Goal: Task Accomplishment & Management: Use online tool/utility

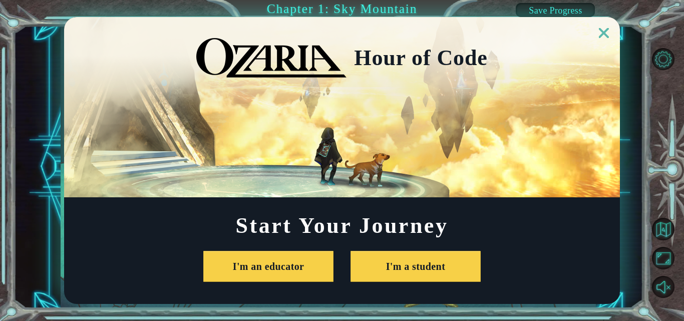
click at [609, 27] on link at bounding box center [604, 27] width 32 height 8
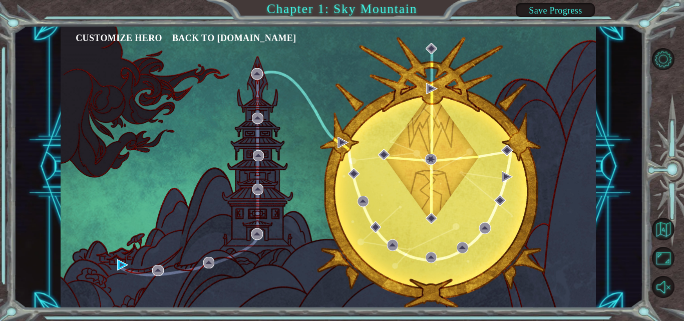
click at [432, 42] on ul "Customize Hero Back to [DOMAIN_NAME]" at bounding box center [336, 38] width 520 height 15
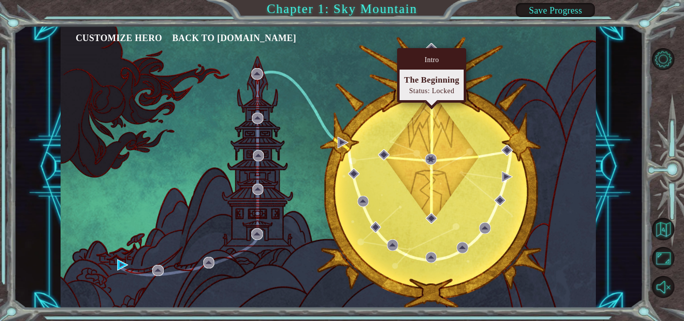
click at [416, 57] on div "Intro" at bounding box center [432, 60] width 64 height 19
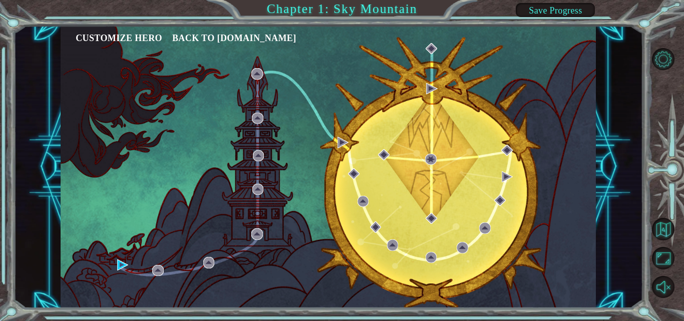
click at [541, 72] on div "Customize Hero Back to [DOMAIN_NAME]" at bounding box center [329, 167] width 536 height 283
click at [115, 261] on div "Customize Hero Back to [DOMAIN_NAME]" at bounding box center [329, 167] width 536 height 283
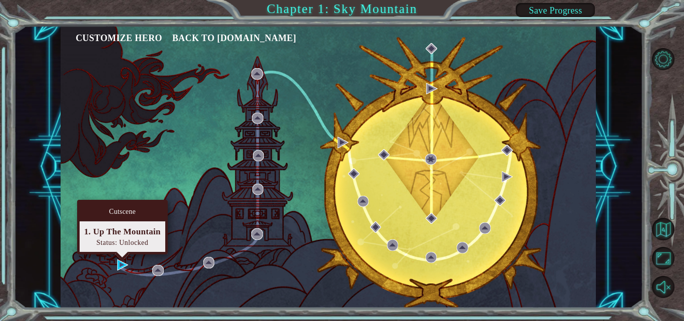
click at [124, 254] on div "Cutscene 1. Up The Mountain Status: Unlocked" at bounding box center [122, 227] width 91 height 55
click at [118, 267] on img at bounding box center [122, 264] width 11 height 11
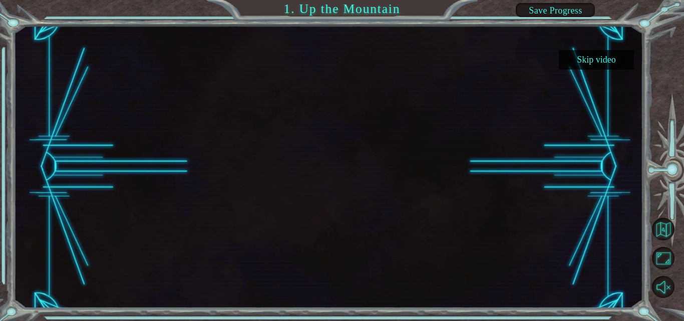
click at [606, 61] on button "Skip video" at bounding box center [596, 60] width 75 height 20
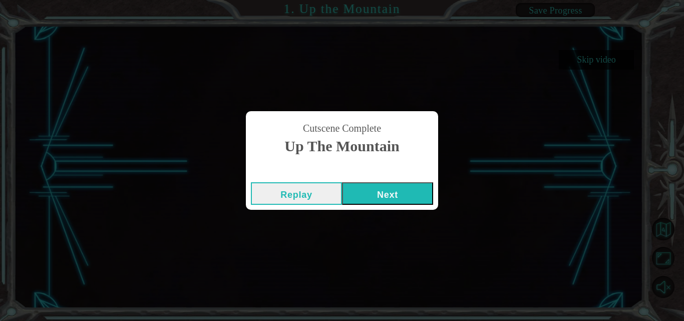
click at [376, 186] on button "Next" at bounding box center [387, 193] width 91 height 23
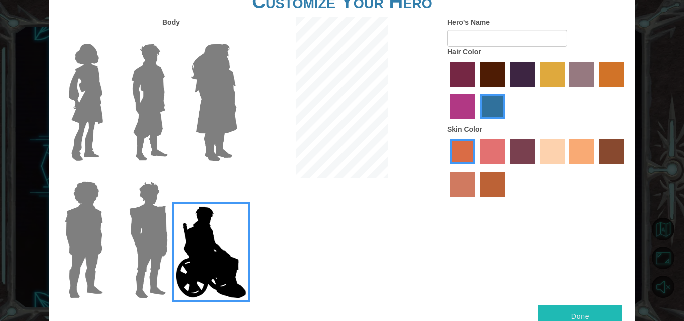
click at [158, 206] on img at bounding box center [148, 239] width 47 height 125
click at [172, 175] on input "Hero Garnet" at bounding box center [172, 175] width 0 height 0
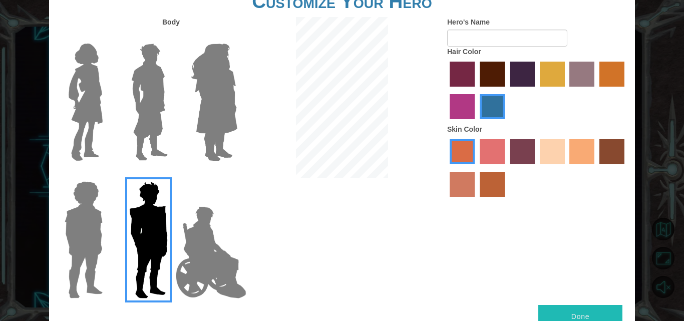
click at [170, 48] on img at bounding box center [149, 102] width 45 height 125
click at [172, 37] on input "Hero Lars" at bounding box center [172, 37] width 0 height 0
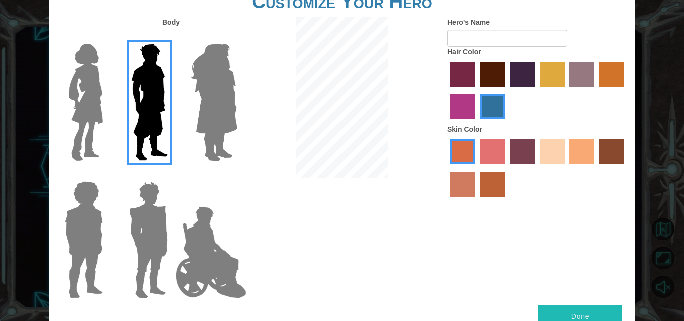
click at [138, 201] on img at bounding box center [148, 239] width 47 height 125
click at [172, 175] on input "Hero Garnet" at bounding box center [172, 175] width 0 height 0
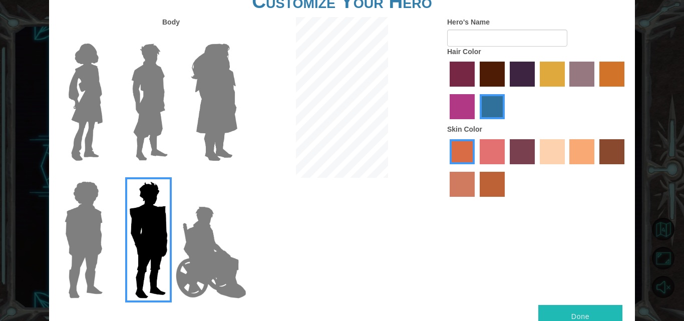
drag, startPoint x: 120, startPoint y: 210, endPoint x: 123, endPoint y: 189, distance: 21.3
click at [123, 196] on div at bounding box center [146, 236] width 65 height 138
click at [80, 93] on img at bounding box center [86, 102] width 42 height 125
click at [107, 37] on input "Hero Connie" at bounding box center [107, 37] width 0 height 0
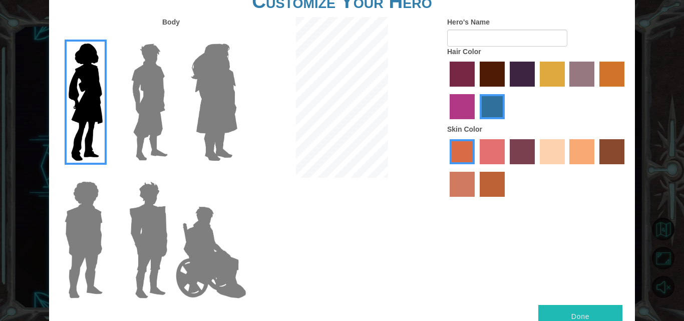
click at [243, 94] on div at bounding box center [211, 99] width 65 height 138
click at [226, 100] on img at bounding box center [214, 102] width 55 height 125
click at [237, 37] on input "Hero Amethyst" at bounding box center [237, 37] width 0 height 0
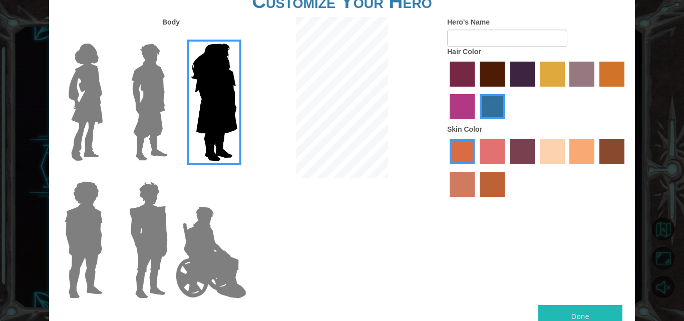
click at [159, 104] on img at bounding box center [149, 102] width 45 height 125
click at [172, 37] on input "Hero Lars" at bounding box center [172, 37] width 0 height 0
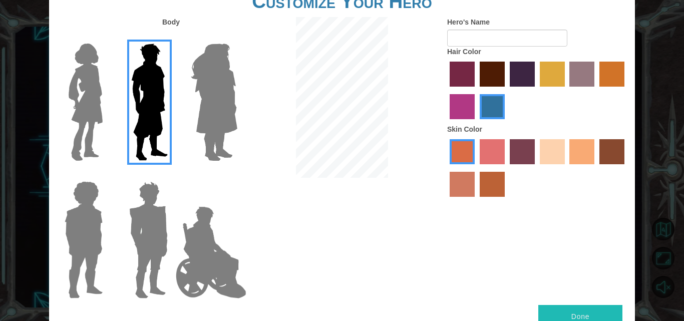
click at [451, 102] on label "medium red violet hair color" at bounding box center [462, 106] width 25 height 25
click at [626, 90] on input "medium red violet hair color" at bounding box center [626, 90] width 0 height 0
click at [515, 95] on div at bounding box center [537, 91] width 180 height 65
click at [471, 65] on label "paprika hair color" at bounding box center [462, 74] width 25 height 25
click at [446, 90] on input "paprika hair color" at bounding box center [446, 90] width 0 height 0
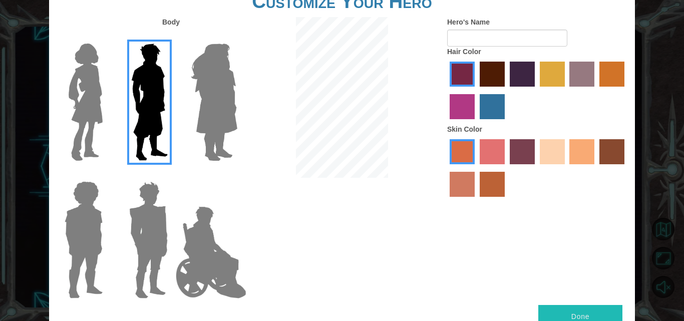
click at [530, 72] on label "hot purple hair color" at bounding box center [522, 74] width 25 height 25
click at [506, 90] on input "hot purple hair color" at bounding box center [506, 90] width 0 height 0
click at [551, 73] on label "tulip tree hair color" at bounding box center [552, 74] width 25 height 25
click at [537, 90] on input "tulip tree hair color" at bounding box center [537, 90] width 0 height 0
click at [556, 75] on label "tulip tree hair color" at bounding box center [552, 74] width 25 height 25
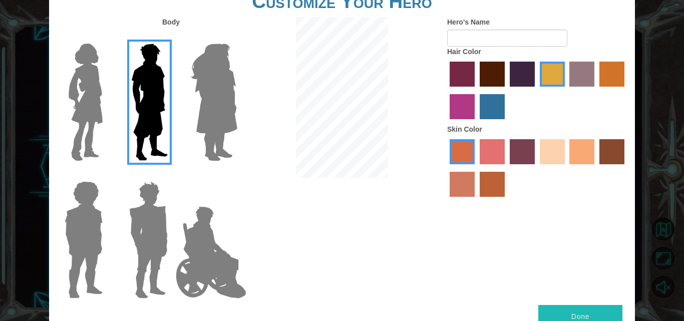
click at [537, 90] on input "tulip tree hair color" at bounding box center [537, 90] width 0 height 0
click at [556, 75] on label "tulip tree hair color" at bounding box center [552, 74] width 25 height 25
click at [537, 90] on input "tulip tree hair color" at bounding box center [537, 90] width 0 height 0
click at [556, 75] on label "tulip tree hair color" at bounding box center [552, 74] width 25 height 25
click at [537, 90] on input "tulip tree hair color" at bounding box center [537, 90] width 0 height 0
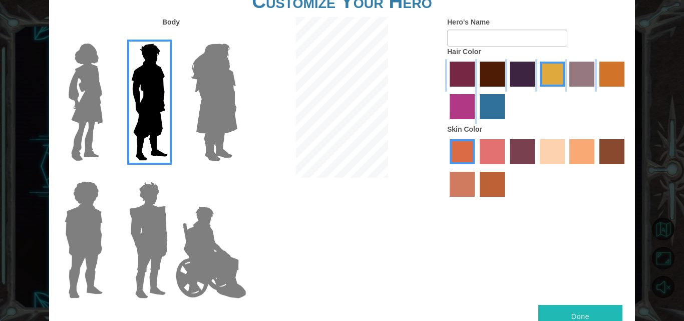
click at [561, 76] on label "tulip tree hair color" at bounding box center [552, 74] width 25 height 25
click at [537, 90] on input "tulip tree hair color" at bounding box center [537, 90] width 0 height 0
click at [527, 73] on label "hot purple hair color" at bounding box center [522, 74] width 25 height 25
click at [506, 90] on input "hot purple hair color" at bounding box center [506, 90] width 0 height 0
click at [482, 82] on label "maroon hair color" at bounding box center [492, 74] width 25 height 25
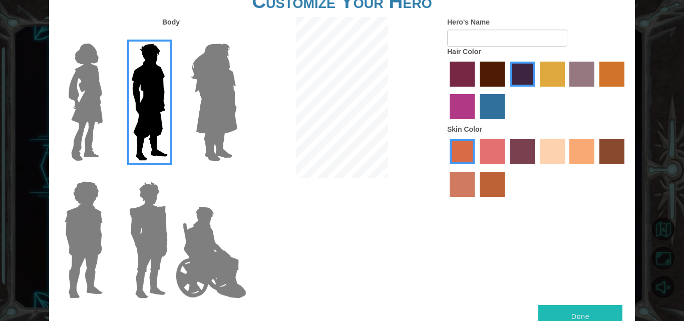
click at [476, 90] on input "maroon hair color" at bounding box center [476, 90] width 0 height 0
click at [482, 82] on label "maroon hair color" at bounding box center [492, 74] width 25 height 25
click at [476, 90] on input "maroon hair color" at bounding box center [476, 90] width 0 height 0
click at [524, 82] on label "hot purple hair color" at bounding box center [522, 74] width 25 height 25
click at [506, 90] on input "hot purple hair color" at bounding box center [506, 90] width 0 height 0
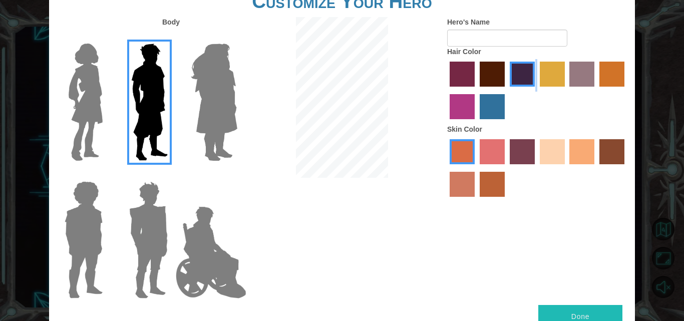
click at [524, 82] on label "hot purple hair color" at bounding box center [522, 74] width 25 height 25
click at [506, 90] on input "hot purple hair color" at bounding box center [506, 90] width 0 height 0
click at [524, 82] on label "hot purple hair color" at bounding box center [522, 74] width 25 height 25
click at [506, 90] on input "hot purple hair color" at bounding box center [506, 90] width 0 height 0
click at [524, 82] on label "hot purple hair color" at bounding box center [522, 74] width 25 height 25
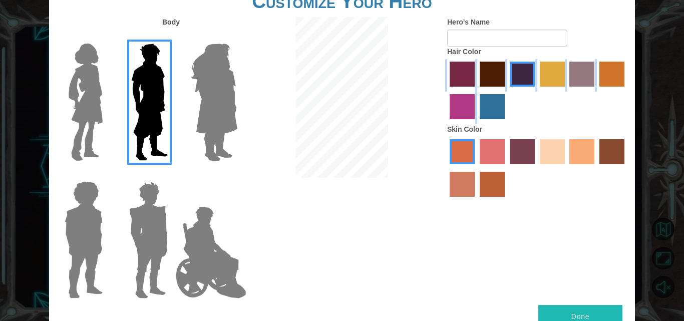
click at [506, 90] on input "hot purple hair color" at bounding box center [506, 90] width 0 height 0
click at [503, 112] on label "lachmara hair color" at bounding box center [492, 106] width 25 height 25
click at [476, 123] on input "lachmara hair color" at bounding box center [476, 123] width 0 height 0
click at [537, 84] on div at bounding box center [537, 91] width 180 height 65
click at [520, 70] on label "hot purple hair color" at bounding box center [522, 74] width 25 height 25
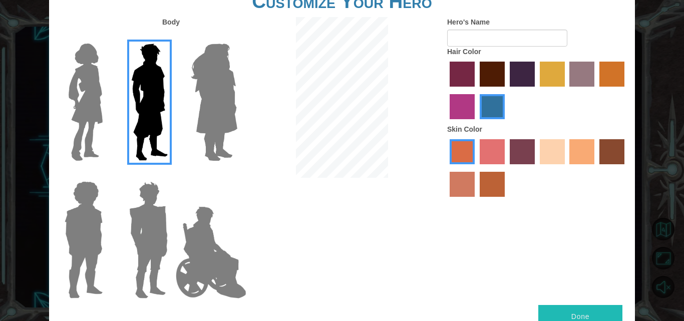
click at [506, 90] on input "hot purple hair color" at bounding box center [506, 90] width 0 height 0
click at [614, 315] on button "Done" at bounding box center [581, 316] width 84 height 23
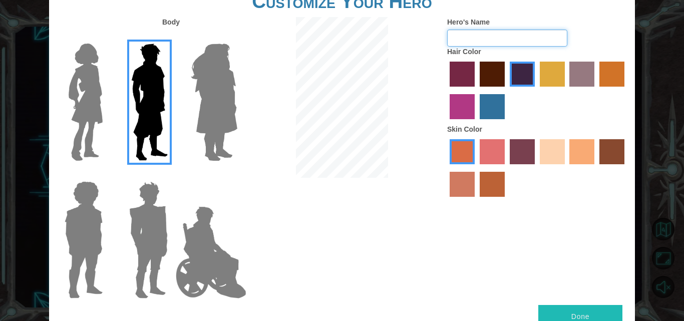
click at [503, 36] on input "Hero's Name" at bounding box center [507, 38] width 120 height 17
type input "w"
type input "waleed"
click at [574, 315] on button "Done" at bounding box center [581, 316] width 84 height 23
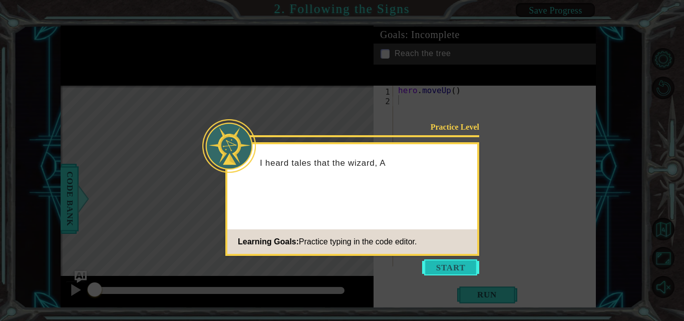
click at [465, 272] on button "Start" at bounding box center [450, 267] width 57 height 16
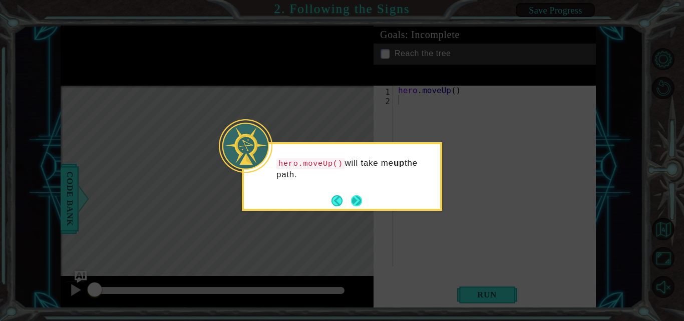
click at [358, 196] on button "Next" at bounding box center [356, 200] width 11 height 11
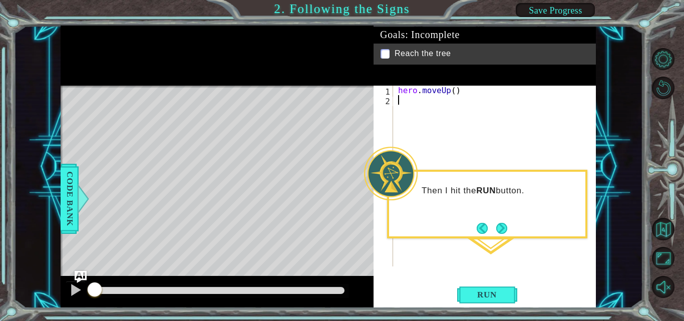
click at [412, 96] on div "hero . moveUp ( )" at bounding box center [497, 186] width 203 height 200
click at [505, 230] on button "Next" at bounding box center [501, 228] width 11 height 11
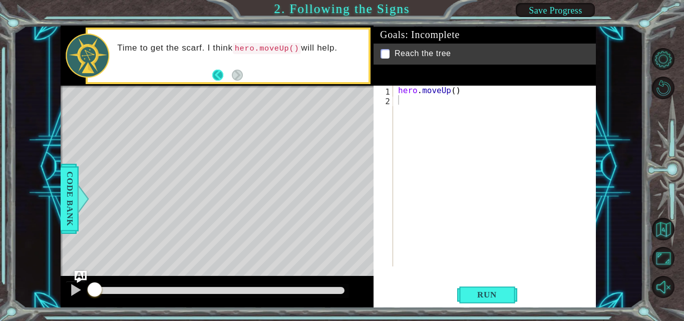
click at [219, 75] on button "Back" at bounding box center [222, 75] width 20 height 11
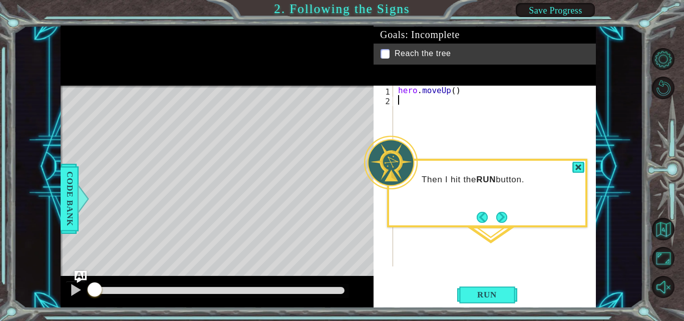
click at [439, 183] on p "Then I hit the RUN button." at bounding box center [500, 179] width 157 height 11
click at [503, 225] on div "Then I hit the RUN button." at bounding box center [487, 193] width 200 height 69
click at [503, 216] on button "Next" at bounding box center [501, 217] width 11 height 11
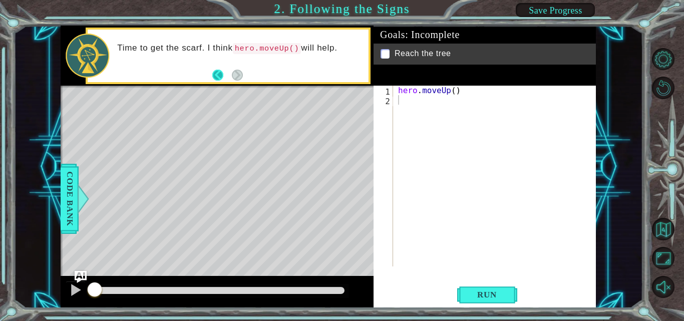
click at [223, 72] on button "Back" at bounding box center [222, 75] width 20 height 11
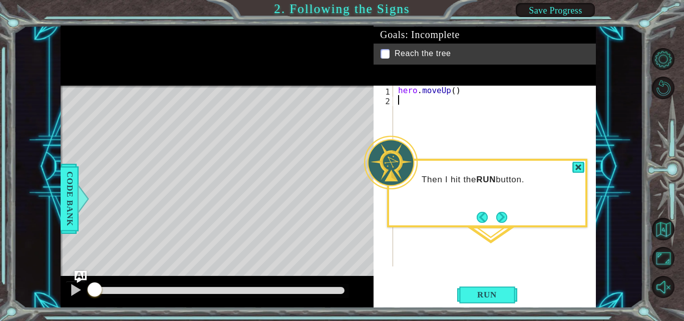
click at [504, 227] on div "hero . moveUp ( )" at bounding box center [497, 186] width 203 height 200
click at [386, 51] on p at bounding box center [385, 54] width 9 height 10
click at [387, 73] on div "Goals : Incomplete Reach the tree" at bounding box center [485, 56] width 222 height 60
click at [399, 89] on div "hero . moveUp ( )" at bounding box center [497, 186] width 203 height 200
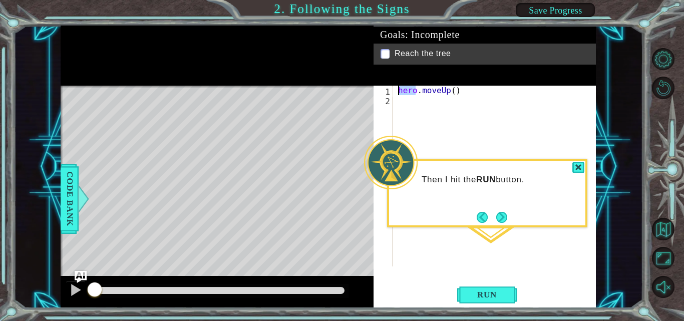
click at [399, 89] on div "hero . moveUp ( )" at bounding box center [497, 186] width 203 height 200
type textarea "hero.moveUp()"
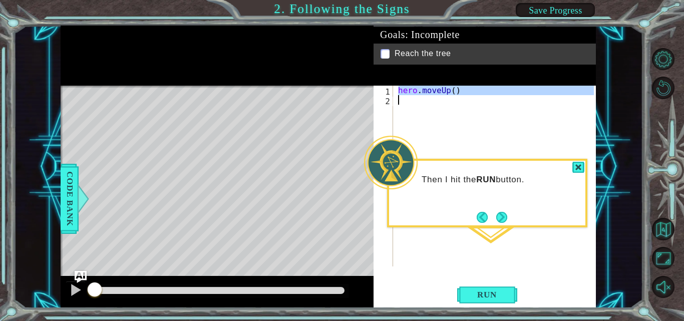
drag, startPoint x: 399, startPoint y: 89, endPoint x: 426, endPoint y: 115, distance: 37.5
click at [409, 106] on div "hero . moveUp ( )" at bounding box center [497, 186] width 203 height 200
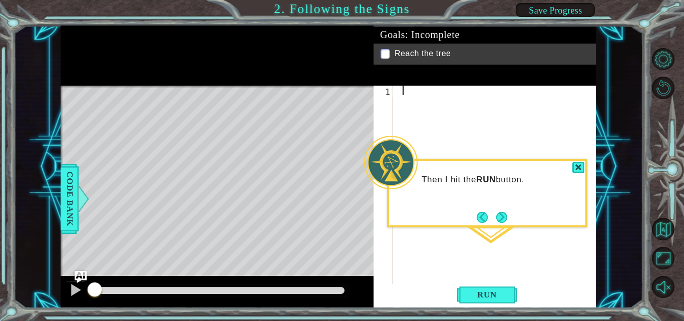
type textarea "h"
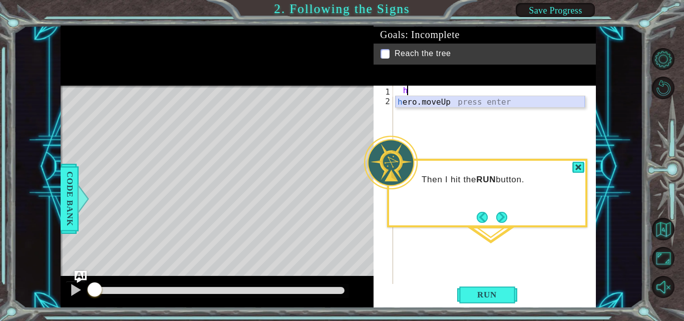
click at [432, 98] on div "h ero.moveUp press enter" at bounding box center [490, 114] width 189 height 36
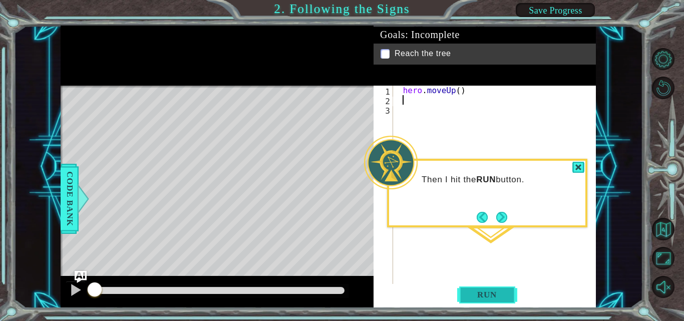
click at [490, 303] on button "Run" at bounding box center [487, 295] width 60 height 22
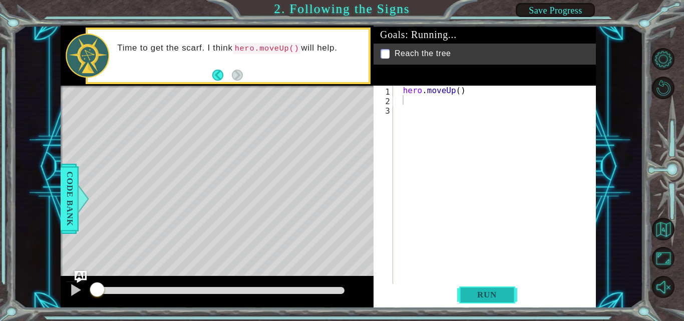
click at [492, 296] on span "Run" at bounding box center [487, 295] width 40 height 10
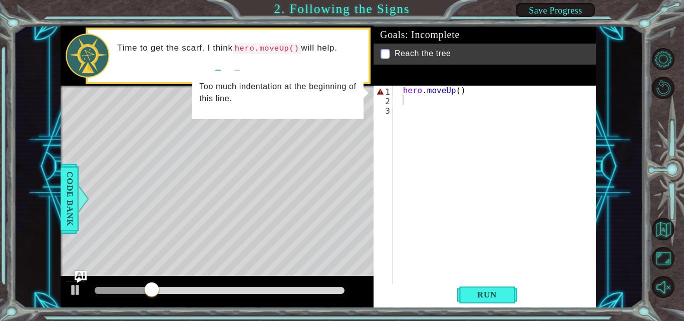
click at [305, 67] on div "Time to get the scarf. I think hero.moveUp() will help." at bounding box center [239, 56] width 258 height 36
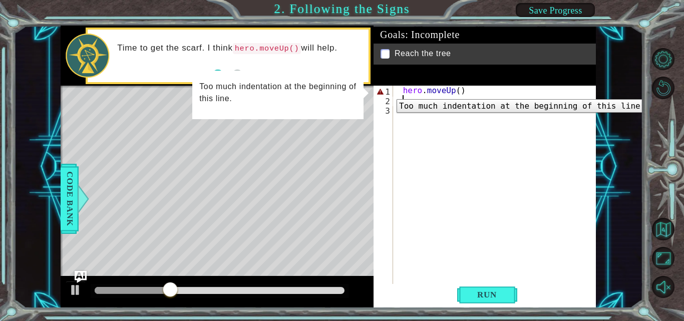
click at [389, 92] on div "1" at bounding box center [385, 92] width 18 height 10
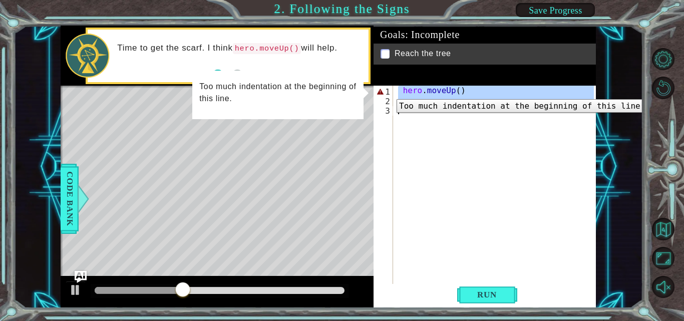
click at [389, 92] on div "1" at bounding box center [385, 92] width 18 height 10
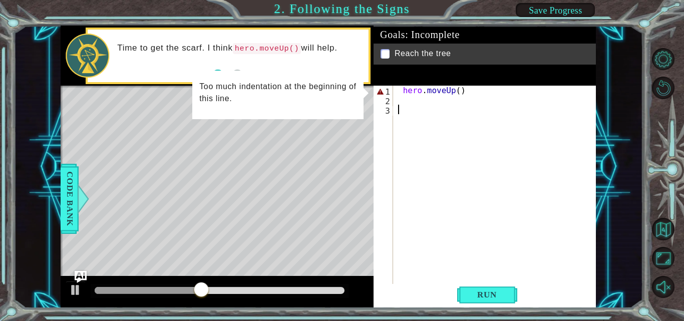
click at [207, 82] on p "Too much indentation at the beginning of this line." at bounding box center [277, 93] width 157 height 24
click at [182, 55] on div "Time to get the scarf. I think hero.moveUp() will help." at bounding box center [239, 56] width 258 height 36
drag, startPoint x: 444, startPoint y: 109, endPoint x: 444, endPoint y: 102, distance: 7.0
click at [444, 104] on div "hero . moveUp ( )" at bounding box center [497, 195] width 203 height 219
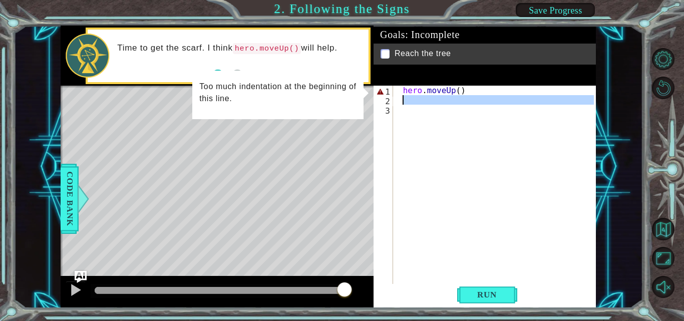
click at [444, 96] on div "hero . moveUp ( )" at bounding box center [495, 186] width 198 height 200
click at [442, 88] on div "hero . moveUp ( )" at bounding box center [497, 195] width 203 height 219
click at [440, 95] on div "hero . moveUp ( )" at bounding box center [497, 195] width 203 height 219
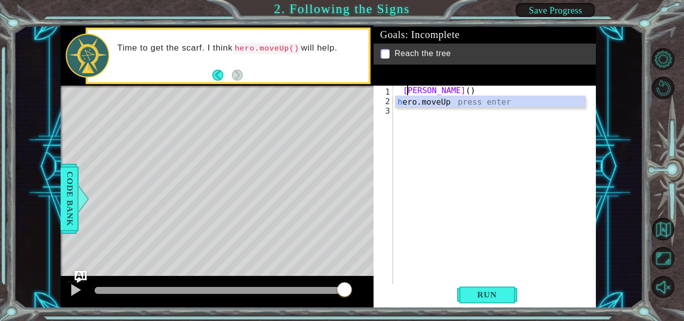
scroll to position [0, 1]
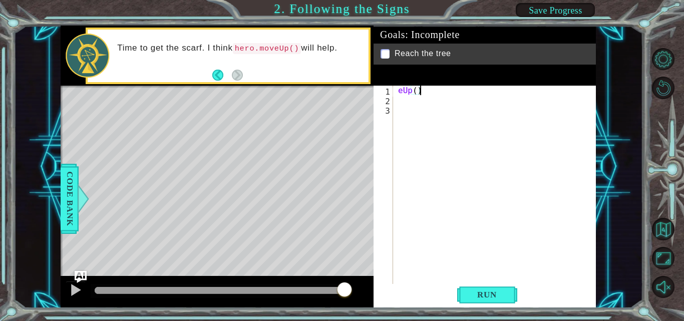
click at [440, 95] on div "eUp ( )" at bounding box center [497, 195] width 203 height 219
type textarea "e"
type textarea "h"
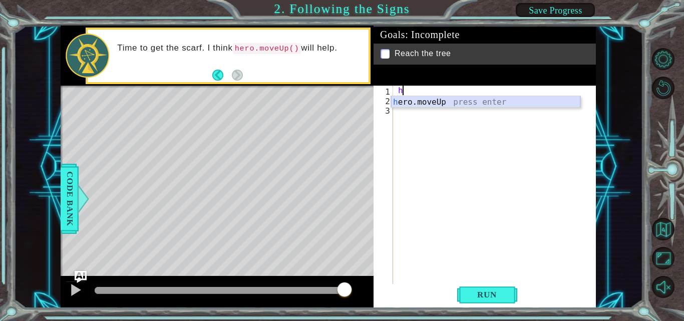
click at [472, 99] on div "h ero.moveUp press enter" at bounding box center [485, 114] width 189 height 36
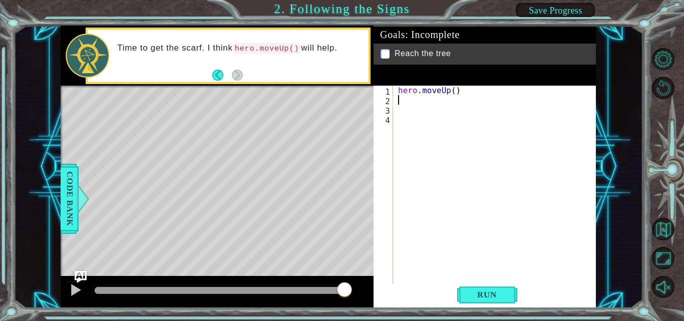
type textarea "h"
click at [477, 118] on div "hero . moveUp ( ) h" at bounding box center [497, 195] width 203 height 219
click at [421, 106] on div "hero . moveUp ( ) h" at bounding box center [497, 195] width 203 height 219
click at [421, 102] on div "hero . moveUp ( ) h" at bounding box center [497, 195] width 203 height 219
type textarea "h"
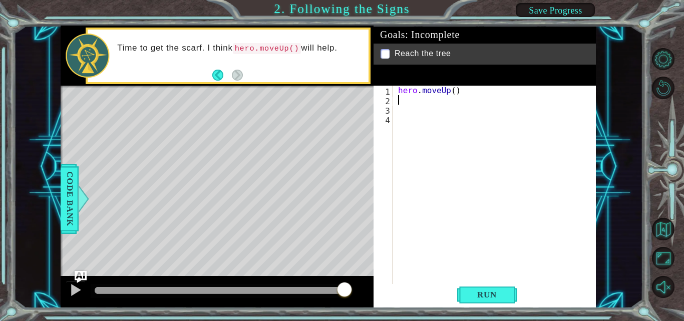
type textarea "k"
type textarea "g"
type textarea "h"
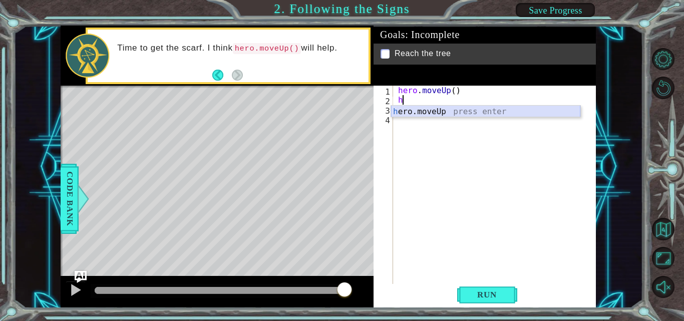
click at [462, 114] on div "h ero.moveUp press enter" at bounding box center [485, 124] width 189 height 36
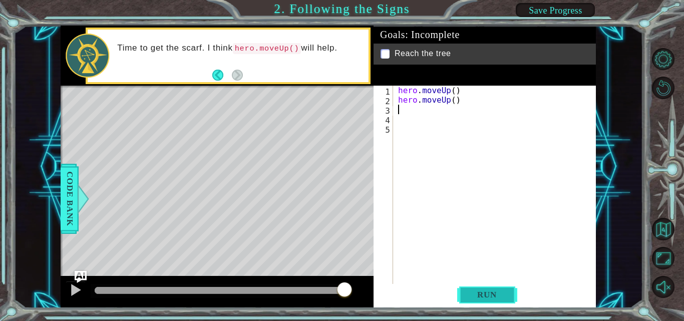
click at [467, 285] on button "Run" at bounding box center [487, 295] width 60 height 22
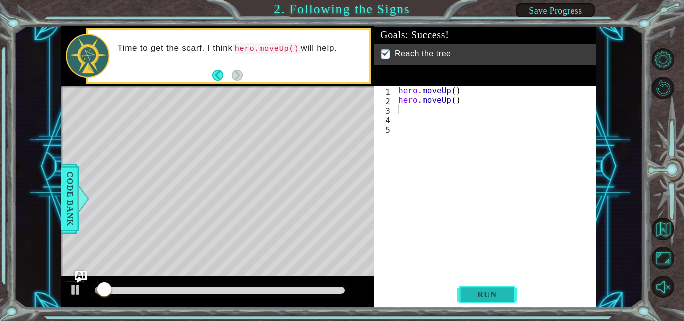
click at [469, 292] on span "Run" at bounding box center [487, 295] width 40 height 10
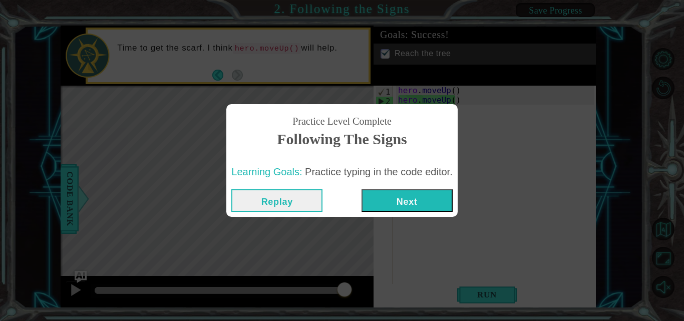
click at [416, 189] on button "Next" at bounding box center [407, 200] width 91 height 23
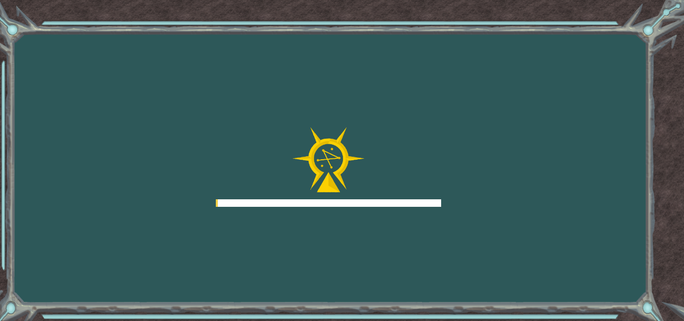
click at [420, 191] on div at bounding box center [328, 167] width 225 height 80
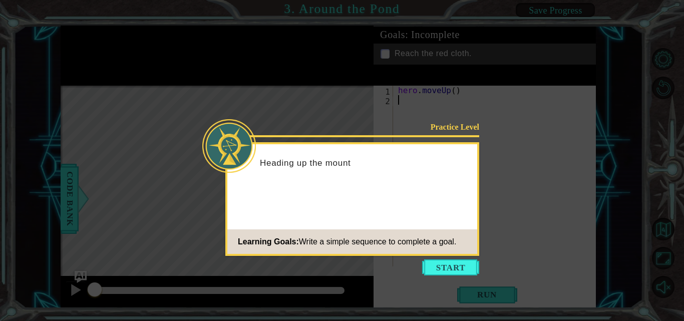
click at [471, 268] on button "Start" at bounding box center [450, 267] width 57 height 16
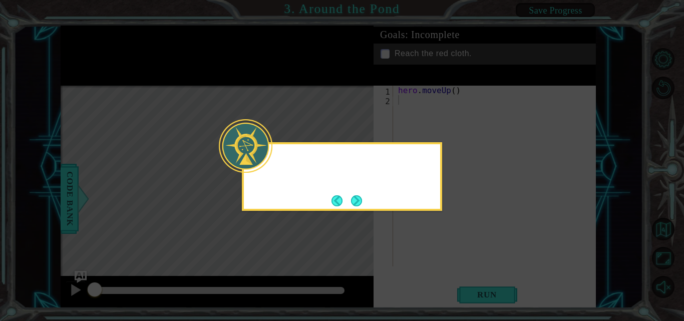
click at [471, 267] on icon at bounding box center [342, 160] width 684 height 321
click at [363, 202] on button "Next" at bounding box center [357, 201] width 14 height 14
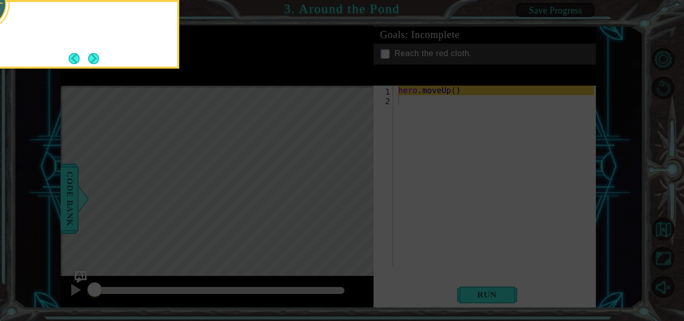
click at [362, 204] on icon at bounding box center [342, 48] width 684 height 546
click at [97, 60] on button "Next" at bounding box center [93, 58] width 11 height 11
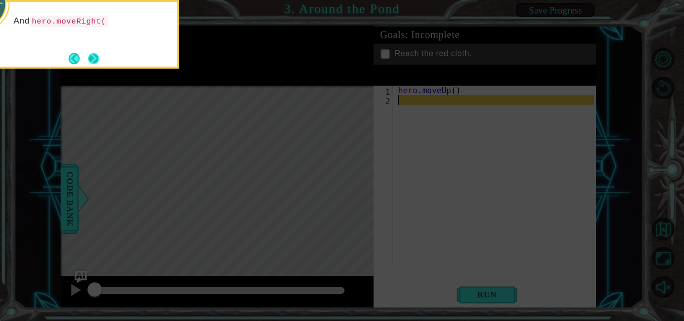
click at [99, 57] on button "Next" at bounding box center [93, 58] width 11 height 11
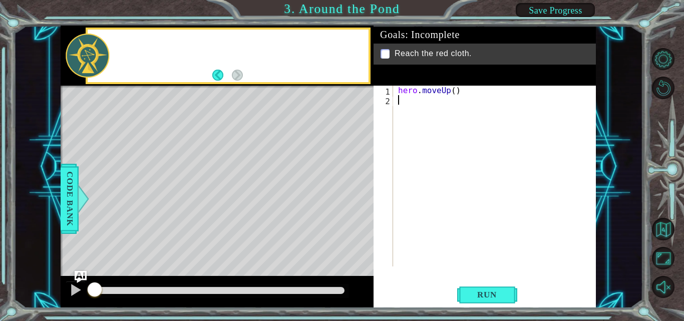
click at [99, 57] on div at bounding box center [88, 56] width 44 height 44
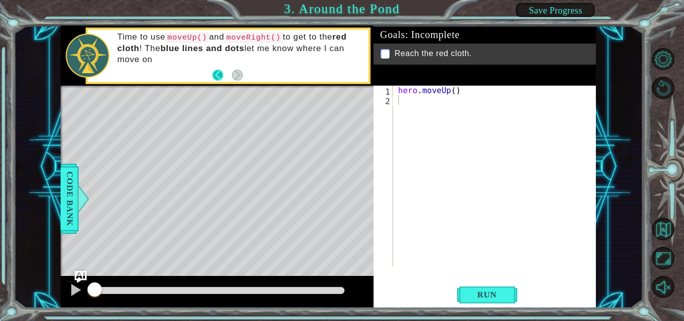
click at [223, 80] on button "Back" at bounding box center [222, 75] width 20 height 11
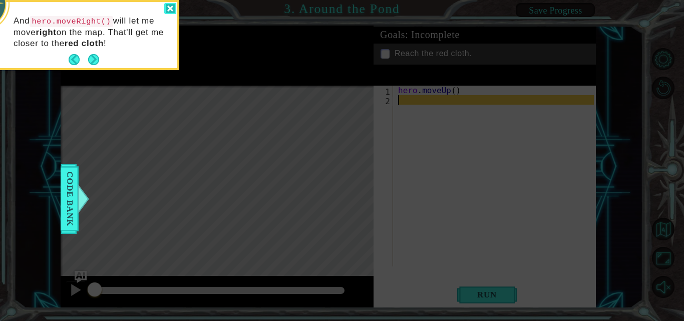
click at [171, 9] on div at bounding box center [170, 9] width 12 height 12
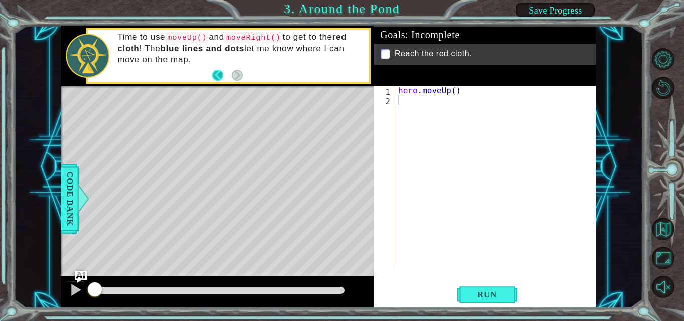
click at [220, 76] on button "Back" at bounding box center [222, 75] width 20 height 11
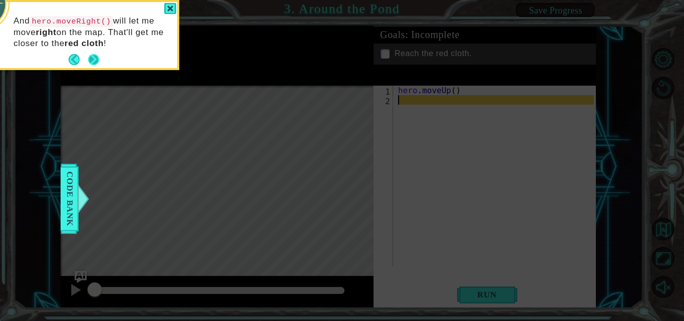
click at [99, 57] on button "Next" at bounding box center [93, 59] width 11 height 11
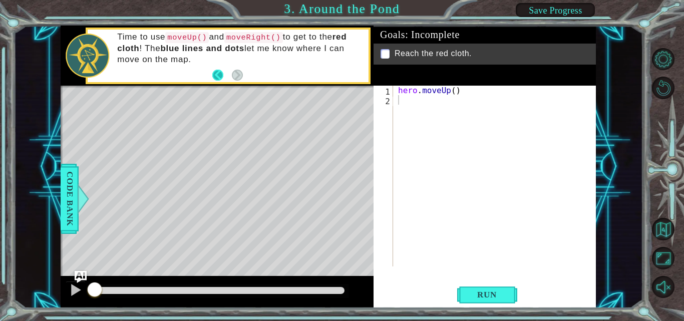
click at [223, 75] on button "Back" at bounding box center [222, 75] width 20 height 11
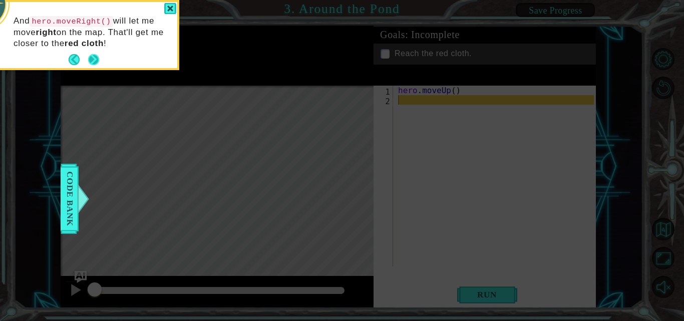
click at [92, 59] on button "Next" at bounding box center [93, 59] width 11 height 11
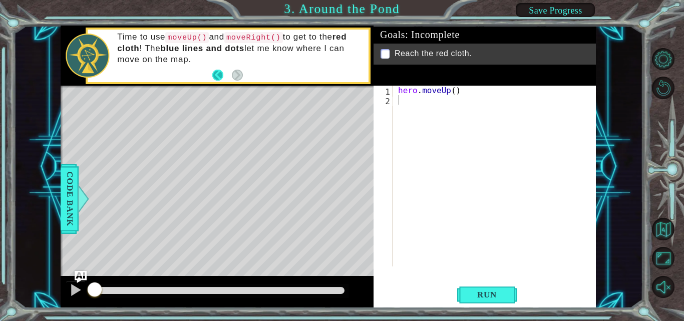
click at [213, 73] on button "Back" at bounding box center [222, 75] width 20 height 11
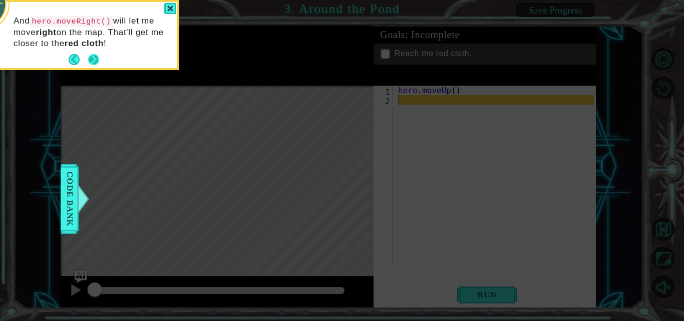
click at [96, 61] on button "Next" at bounding box center [93, 59] width 11 height 11
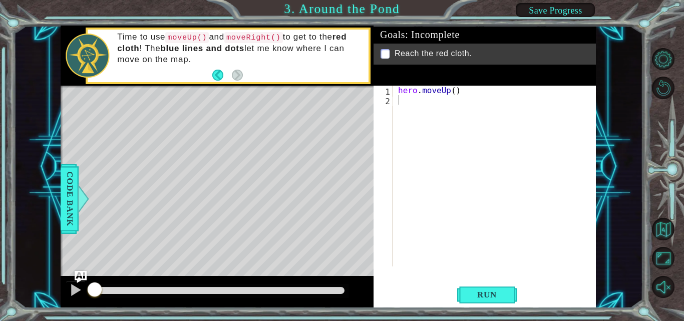
click at [671, 206] on div at bounding box center [669, 173] width 31 height 84
drag, startPoint x: 313, startPoint y: 10, endPoint x: 390, endPoint y: 18, distance: 77.1
click at [328, 14] on div "1 ההההההההההההההההההההההההההההההההההההההההההההההההההההההההההההההההההההההההההההה…" at bounding box center [342, 160] width 684 height 321
type textarea "hero.moveUp()"
click at [449, 95] on div "hero . moveUp ( )" at bounding box center [497, 186] width 203 height 200
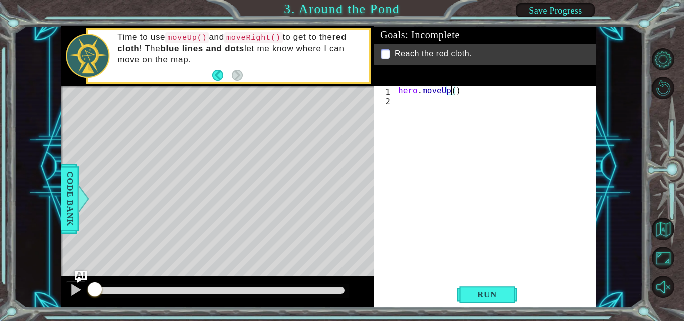
click at [436, 114] on div "hero . moveUp ( )" at bounding box center [497, 186] width 203 height 200
type textarea "h"
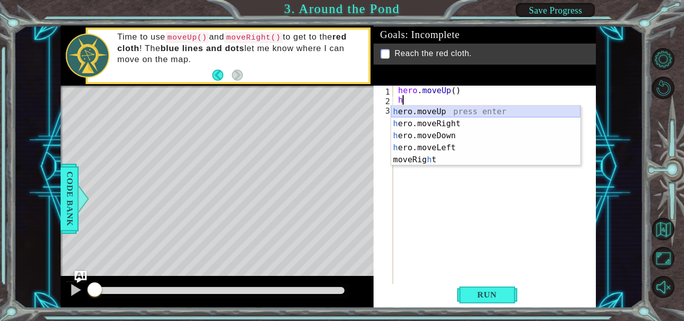
click at [446, 112] on div "h ero.moveUp press enter h ero.moveRight press enter h ero.moveDown press enter…" at bounding box center [485, 148] width 189 height 84
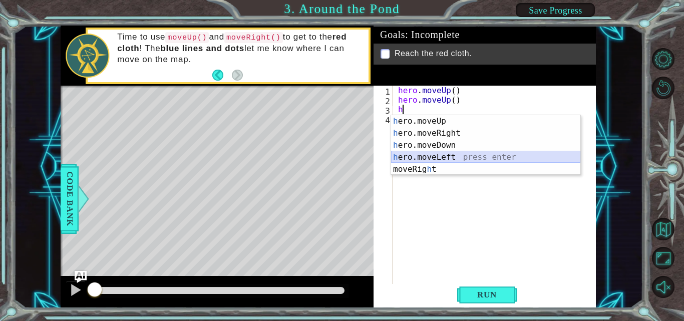
click at [450, 160] on div "h ero.moveUp press enter h ero.moveRight press enter h ero.moveDown press enter…" at bounding box center [485, 157] width 189 height 84
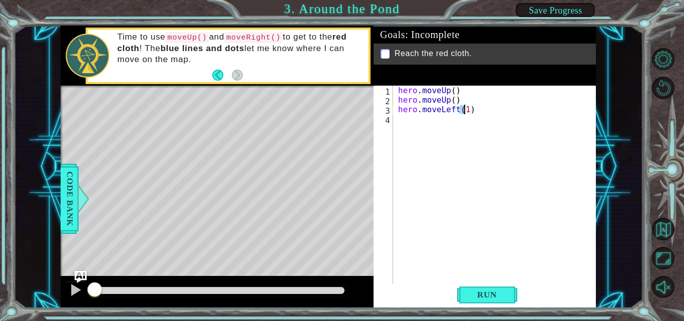
scroll to position [0, 4]
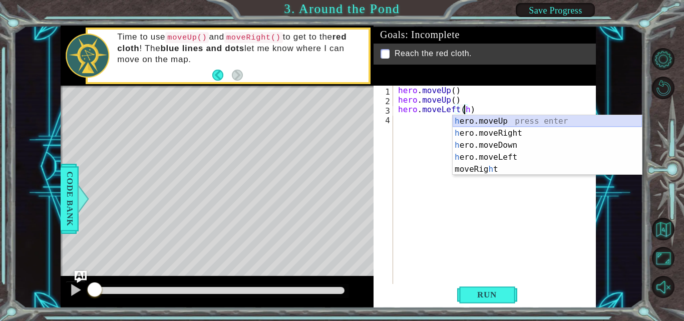
click at [499, 122] on div "h ero.moveUp press enter h ero.moveRight press enter h ero.moveDown press enter…" at bounding box center [547, 157] width 189 height 84
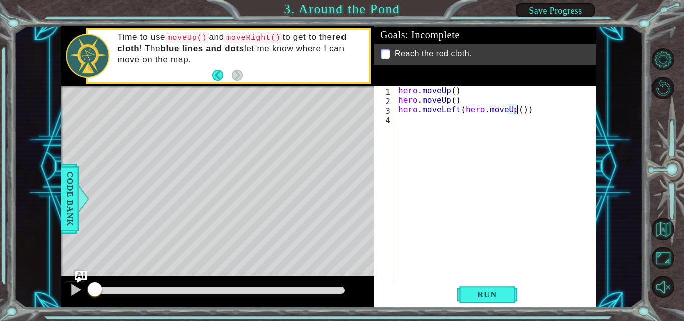
click at [525, 109] on div "hero . moveUp ( ) hero . moveUp ( ) hero . moveLeft ( hero . moveUp ( ))" at bounding box center [497, 195] width 203 height 219
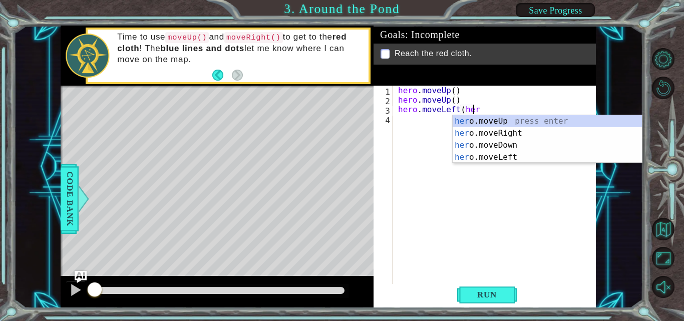
scroll to position [0, 4]
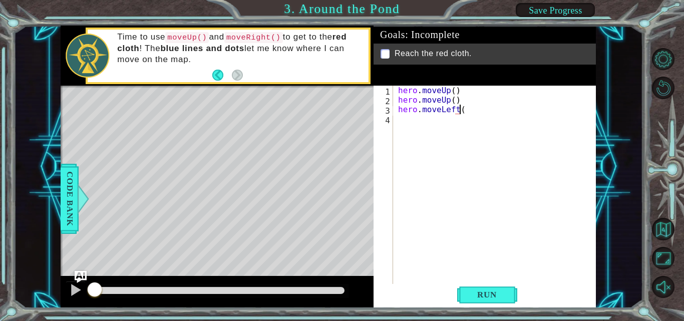
type textarea "hero.moveLeft()"
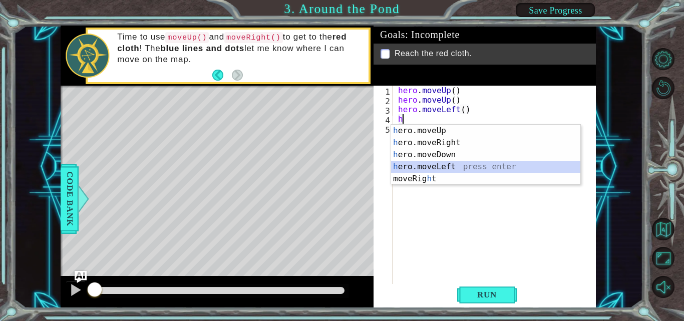
click at [440, 165] on div "h ero.moveUp press enter h ero.moveRight press enter h ero.moveDown press enter…" at bounding box center [485, 167] width 189 height 84
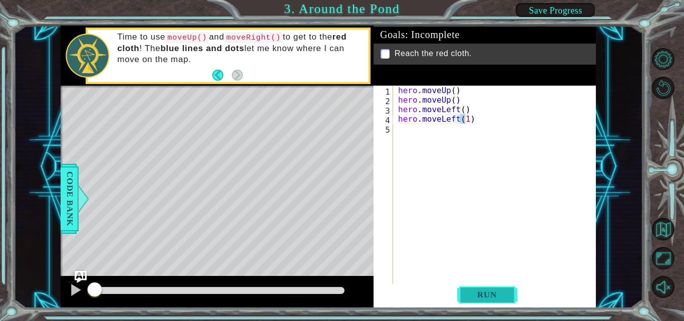
drag, startPoint x: 517, startPoint y: 295, endPoint x: 516, endPoint y: 286, distance: 9.1
click at [518, 290] on div "Run" at bounding box center [487, 295] width 222 height 22
click at [504, 296] on span "Run" at bounding box center [487, 295] width 40 height 10
click at [500, 298] on body "1 ההההההההההההההההההההההההההההההההההההההההההההההההההההההההההההההההההההההההההההה…" at bounding box center [342, 160] width 684 height 321
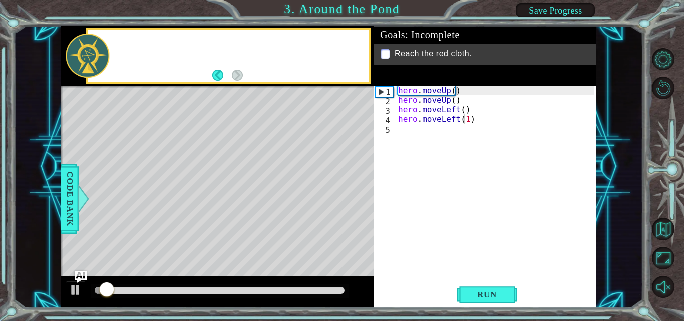
drag, startPoint x: 500, startPoint y: 297, endPoint x: 485, endPoint y: 271, distance: 29.9
click at [501, 289] on button "Run" at bounding box center [487, 295] width 60 height 22
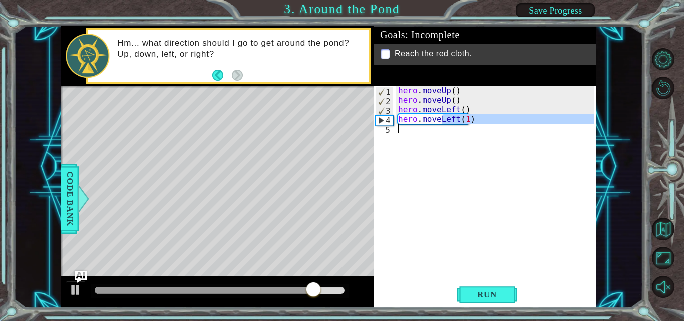
drag, startPoint x: 444, startPoint y: 121, endPoint x: 404, endPoint y: 136, distance: 42.8
click at [399, 140] on div "hero . moveUp ( ) hero . moveUp ( ) hero . moveLeft ( ) hero . moveLeft ( 1 )" at bounding box center [497, 195] width 203 height 219
type textarea "hero.moveLeft(1)"
drag, startPoint x: 412, startPoint y: 119, endPoint x: 386, endPoint y: 128, distance: 27.6
click at [386, 128] on div "1 2 3 4 5 hero . moveUp ( ) hero . moveUp ( ) hero . moveLeft ( ) hero . moveLe…" at bounding box center [484, 186] width 220 height 200
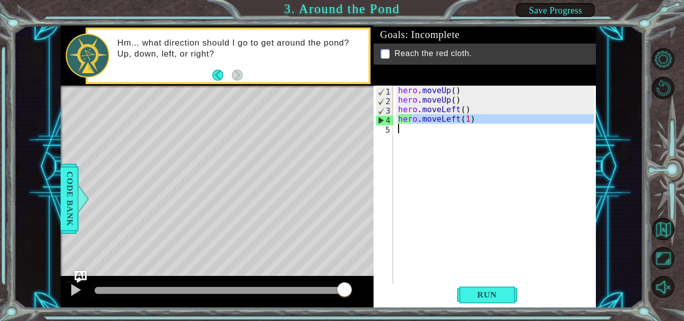
click at [419, 118] on div "hero . moveUp ( ) hero . moveUp ( ) hero . moveLeft ( ) hero . moveLeft ( 1 )" at bounding box center [495, 186] width 198 height 200
click at [419, 118] on div "hero . moveUp ( ) hero . moveUp ( ) hero . moveLeft ( ) hero . moveLeft ( 1 )" at bounding box center [497, 195] width 203 height 219
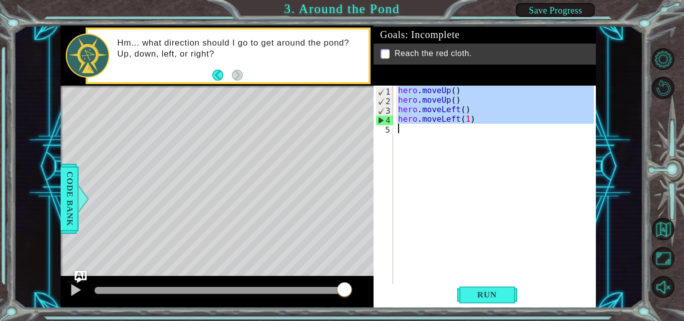
drag, startPoint x: 419, startPoint y: 118, endPoint x: 404, endPoint y: 123, distance: 16.0
click at [404, 123] on div "hero . moveUp ( ) hero . moveUp ( ) hero . moveLeft ( ) hero . moveLeft ( 1 )" at bounding box center [497, 195] width 203 height 219
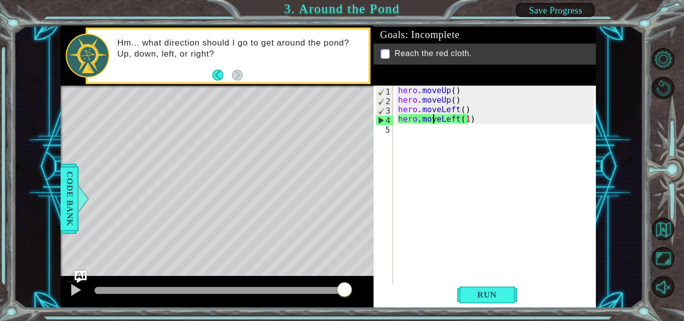
drag, startPoint x: 433, startPoint y: 115, endPoint x: 422, endPoint y: 129, distance: 17.8
click at [422, 129] on div "hero . moveUp ( ) hero . moveUp ( ) hero . moveLeft ( ) hero . moveLeft ( 1 )" at bounding box center [497, 195] width 203 height 219
drag, startPoint x: 430, startPoint y: 123, endPoint x: 418, endPoint y: 128, distance: 12.6
click at [418, 128] on div "hero . moveUp ( ) hero . moveUp ( ) hero . moveLeft ( ) hero . moveLeft ( 1 )" at bounding box center [497, 195] width 203 height 219
click at [429, 122] on div "hero . moveUp ( ) hero . moveUp ( ) hero . moveLeft ( ) hero . moveLeft ( 1 )" at bounding box center [495, 186] width 198 height 200
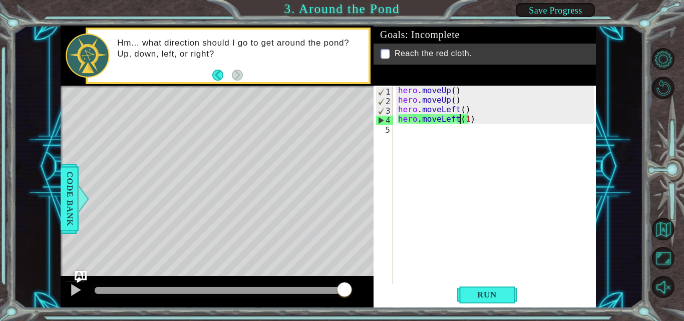
drag, startPoint x: 461, startPoint y: 120, endPoint x: 457, endPoint y: 124, distance: 5.3
click at [457, 124] on div "hero . moveUp ( ) hero . moveUp ( ) hero . moveLeft ( ) hero . moveLeft ( 1 )" at bounding box center [497, 195] width 203 height 219
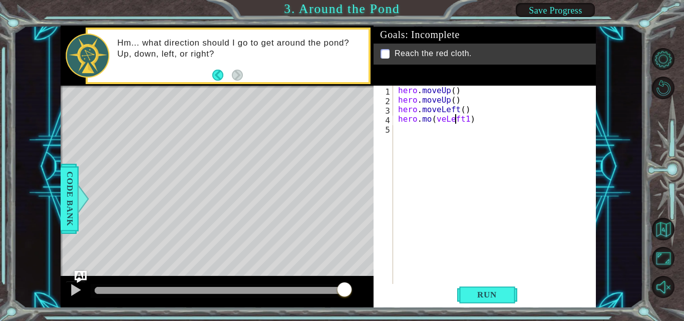
drag, startPoint x: 456, startPoint y: 118, endPoint x: 430, endPoint y: 141, distance: 34.8
click at [430, 141] on div "hero . moveUp ( ) hero . moveUp ( ) hero . moveLeft ( ) hero . mo ( veLeft1 )" at bounding box center [497, 195] width 203 height 219
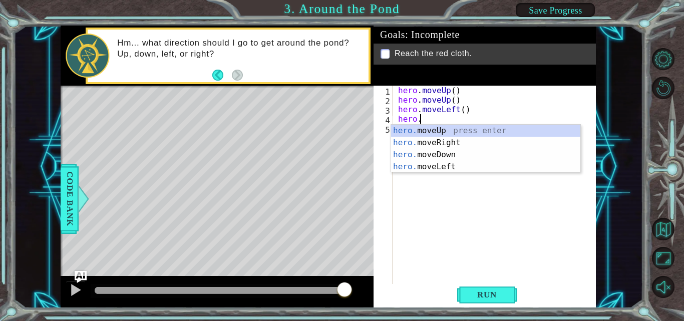
type textarea "h"
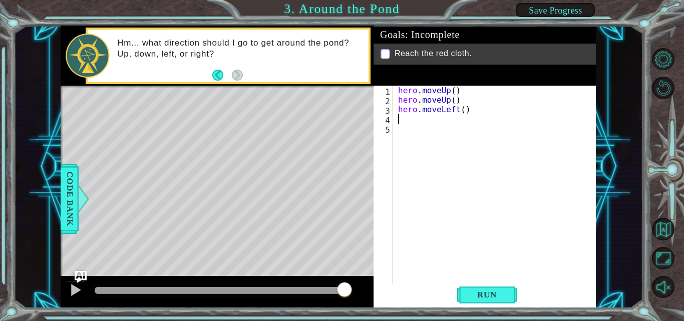
type textarea "h"
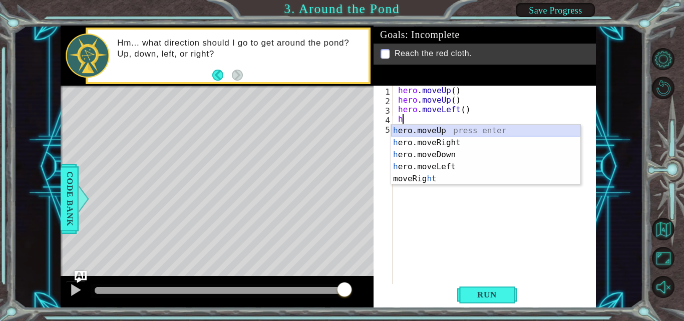
click at [438, 135] on div "h ero.moveUp press enter h ero.moveRight press enter h ero.moveDown press enter…" at bounding box center [485, 167] width 189 height 84
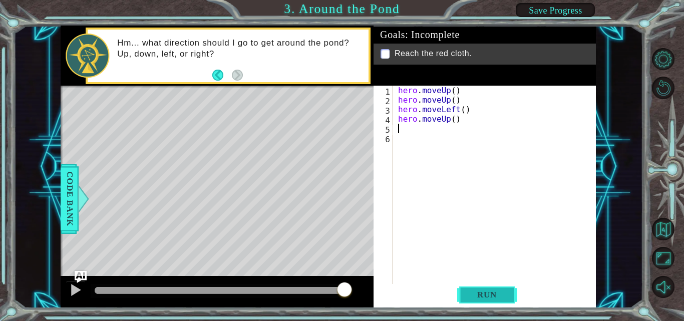
click at [495, 296] on span "Run" at bounding box center [487, 295] width 40 height 10
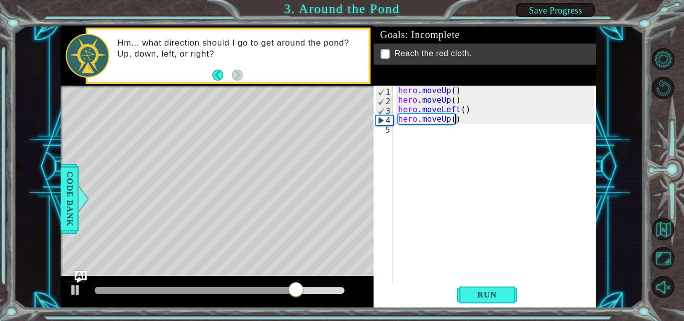
click at [470, 104] on div "hero . moveUp ( ) hero . moveUp ( ) hero . moveLeft ( ) hero . moveUp ( )" at bounding box center [497, 195] width 203 height 219
click at [474, 113] on div "hero . moveUp ( ) hero . moveUp ( ) hero . moveLeft ( ) hero . moveUp ( )" at bounding box center [497, 195] width 203 height 219
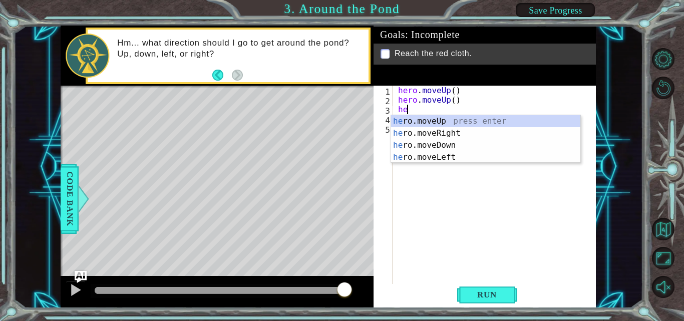
type textarea "h"
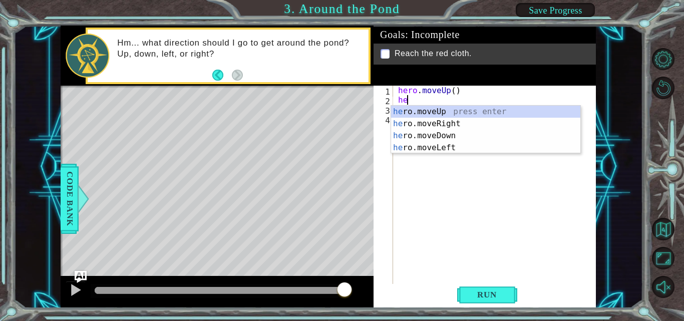
type textarea "h"
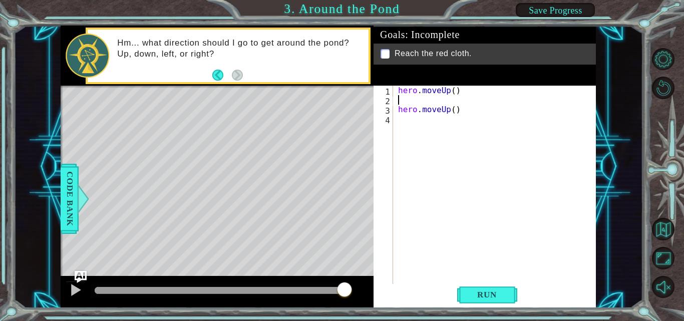
click at [460, 109] on div "hero . moveUp ( ) hero . moveUp ( )" at bounding box center [497, 195] width 203 height 219
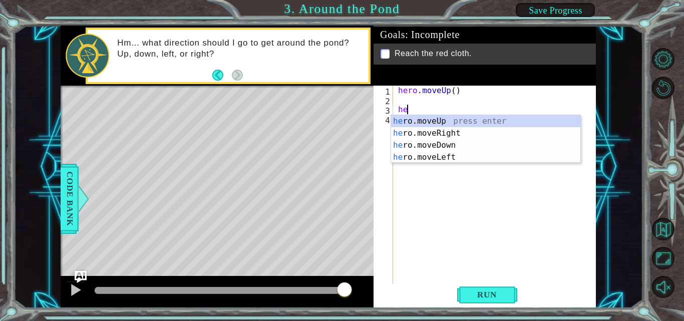
type textarea "h"
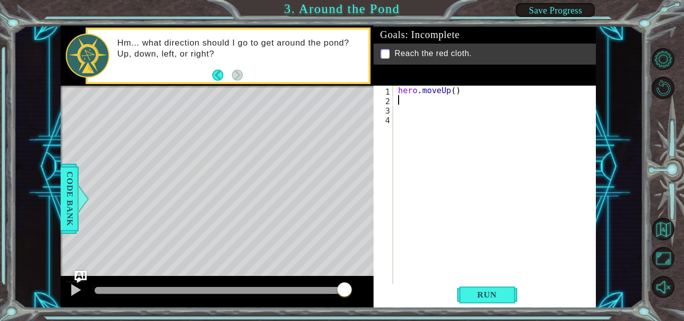
click at [400, 100] on div "hero . moveUp ( )" at bounding box center [497, 195] width 203 height 219
type textarea "h"
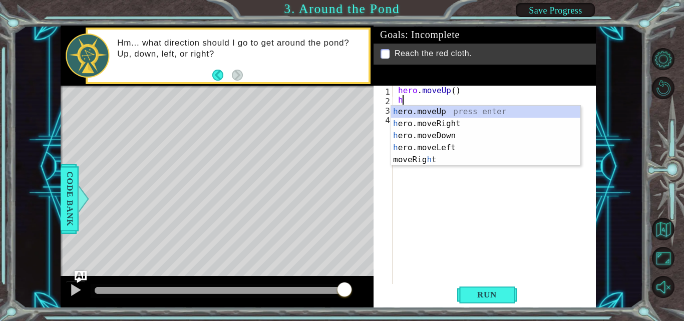
click at [446, 112] on div "h ero.moveUp press enter h ero.moveRight press enter h ero.moveDown press enter…" at bounding box center [485, 148] width 189 height 84
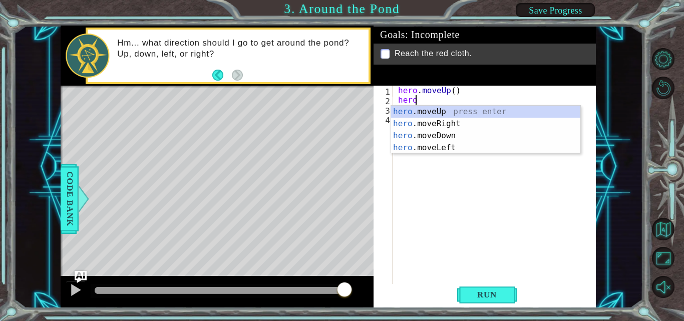
type textarea "h"
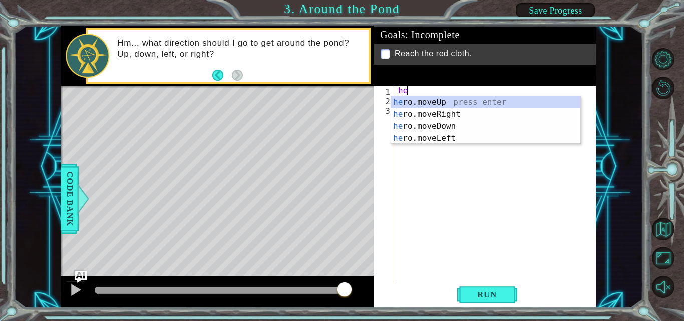
type textarea "h"
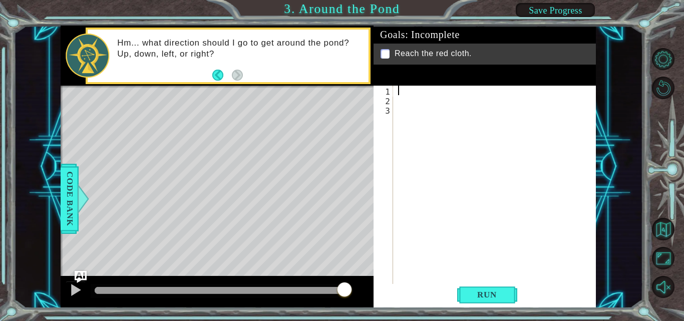
type textarea "h"
click at [76, 292] on div at bounding box center [75, 290] width 13 height 13
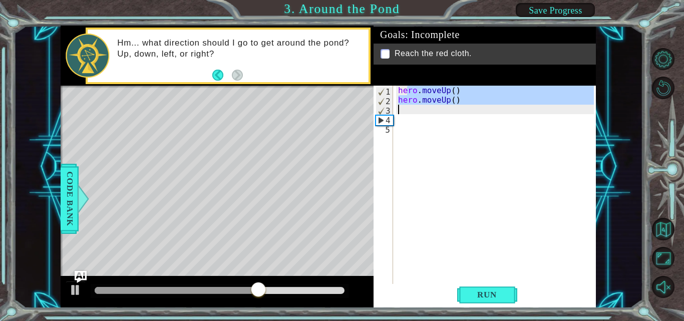
type textarea "h"
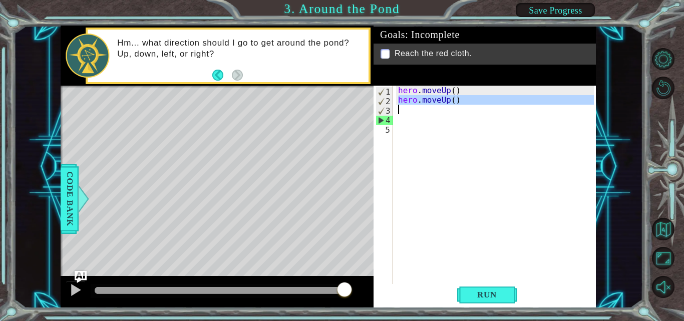
type textarea "h"
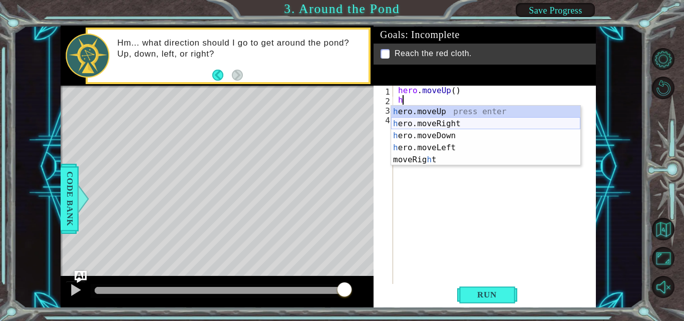
click at [443, 123] on div "h ero.moveUp press enter h ero.moveRight press enter h ero.moveDown press enter…" at bounding box center [485, 148] width 189 height 84
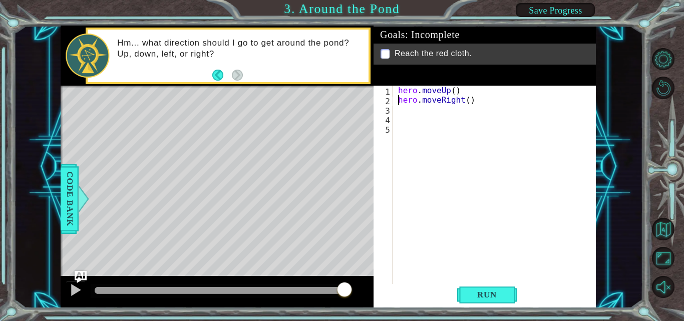
type textarea "hero.moveUp()"
type textarea "h"
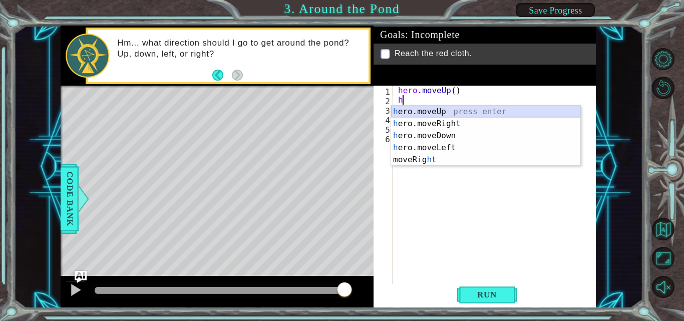
click at [438, 115] on div "h ero.moveUp press enter h ero.moveRight press enter h ero.moveDown press enter…" at bounding box center [485, 148] width 189 height 84
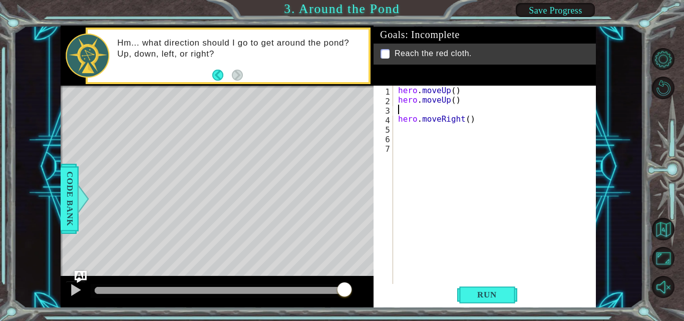
type textarea "hero.moveRight()"
click at [435, 121] on div "hero . moveUp ( ) hero . moveUp ( ) hero . moveRight ( )" at bounding box center [497, 195] width 203 height 219
type textarea "h"
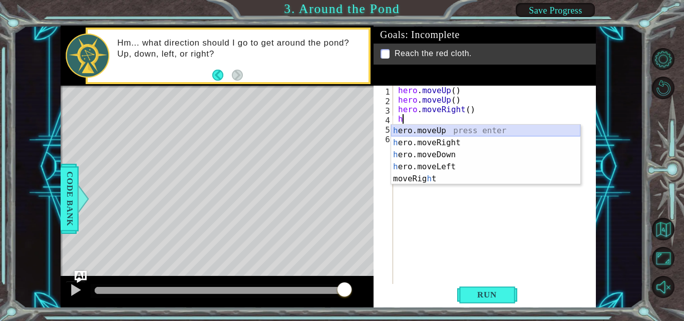
click at [439, 128] on div "h ero.moveUp press enter h ero.moveRight press enter h ero.moveDown press enter…" at bounding box center [485, 167] width 189 height 84
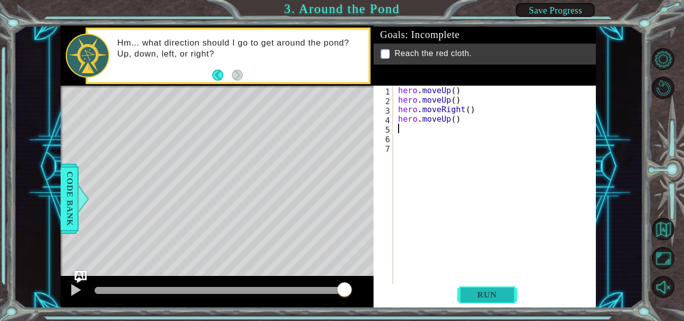
drag, startPoint x: 493, startPoint y: 295, endPoint x: 498, endPoint y: 293, distance: 5.4
click at [494, 295] on span "Run" at bounding box center [487, 295] width 40 height 10
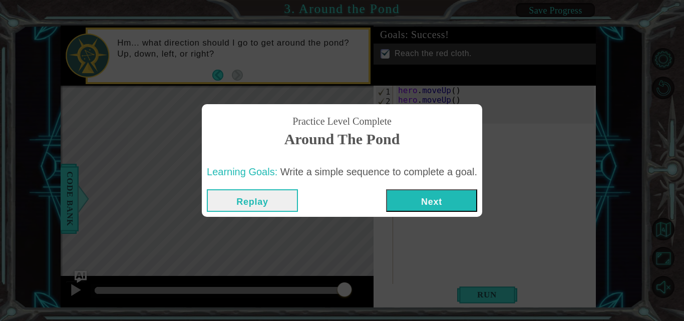
click at [452, 187] on div "Replay Next" at bounding box center [342, 200] width 281 height 33
click at [452, 191] on button "Next" at bounding box center [431, 200] width 91 height 23
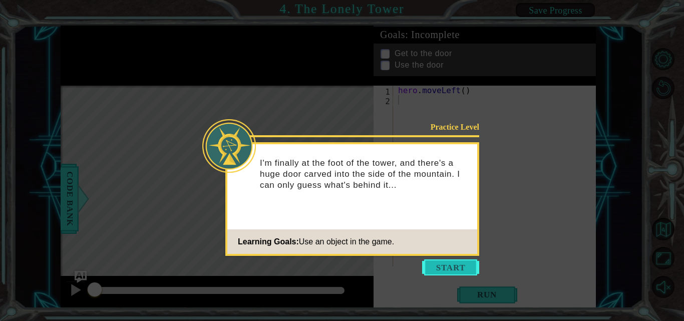
click at [456, 262] on button "Start" at bounding box center [450, 267] width 57 height 16
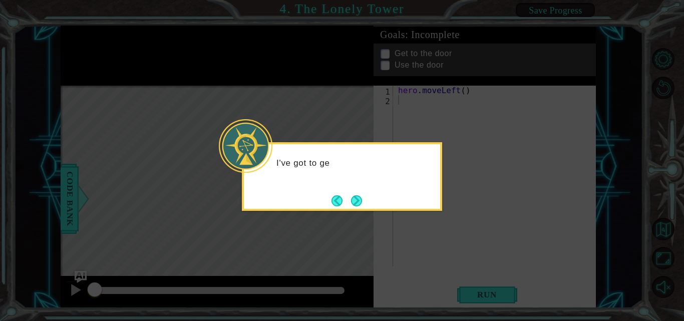
click at [297, 176] on div "I've got to ge" at bounding box center [342, 168] width 196 height 40
click at [360, 190] on div "I've got to get to the top of this stairc" at bounding box center [342, 176] width 200 height 69
click at [357, 197] on button "Next" at bounding box center [356, 200] width 11 height 11
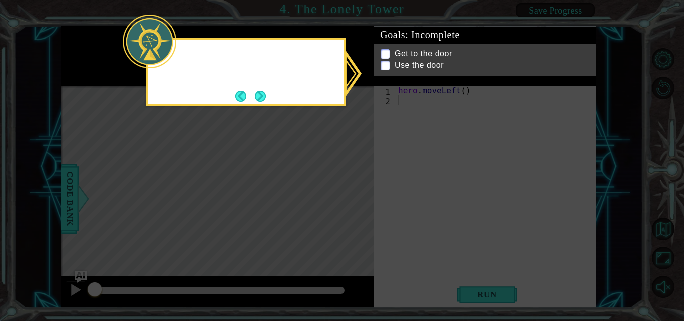
click at [357, 197] on icon at bounding box center [342, 160] width 684 height 321
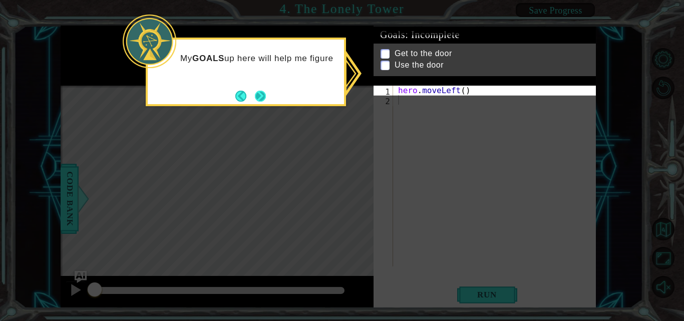
click at [263, 91] on button "Next" at bounding box center [260, 96] width 11 height 11
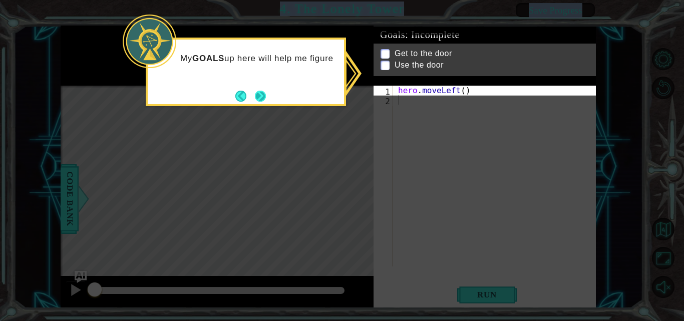
click at [263, 87] on icon at bounding box center [342, 160] width 684 height 321
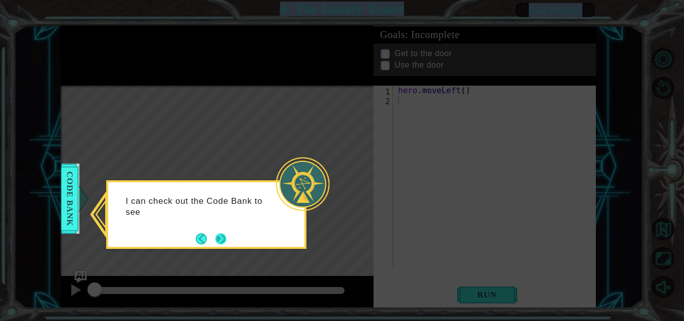
click at [219, 241] on button "Next" at bounding box center [220, 238] width 11 height 11
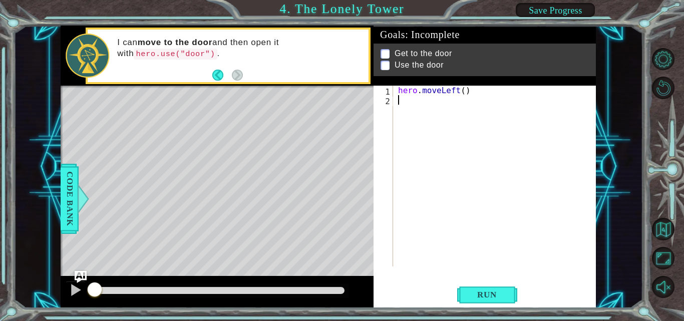
type textarea "h"
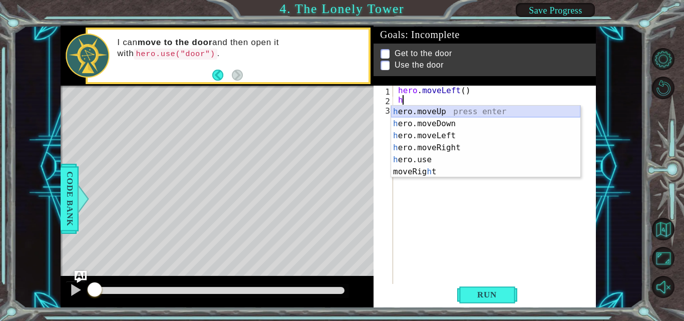
click at [447, 113] on div "h ero.moveUp press enter h ero.moveDown press enter h ero.moveLeft press enter …" at bounding box center [485, 154] width 189 height 96
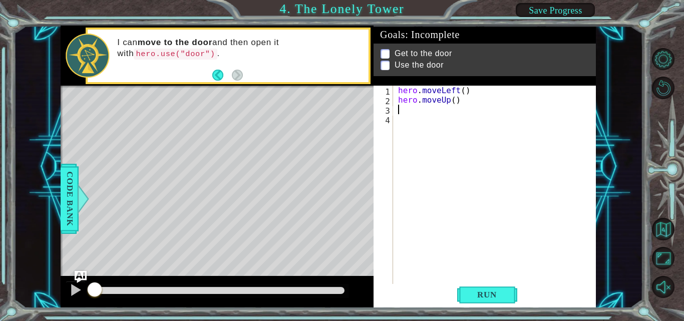
type textarea "h"
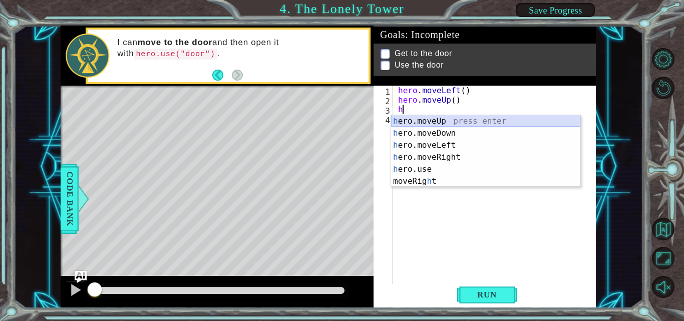
click at [438, 122] on div "h ero.moveUp press enter h ero.moveDown press enter h ero.moveLeft press enter …" at bounding box center [485, 163] width 189 height 96
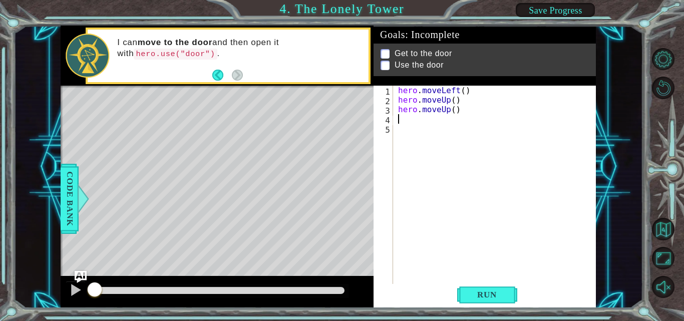
type textarea "h"
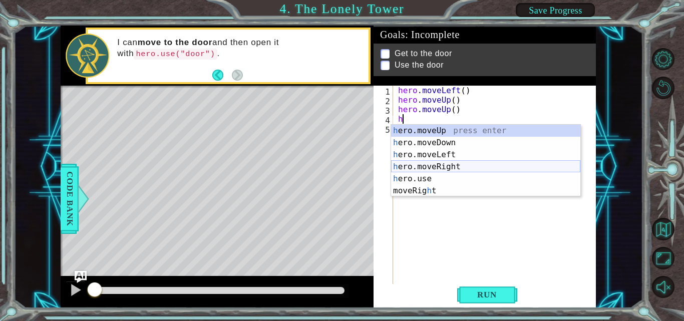
click at [434, 166] on div "h ero.moveUp press enter h ero.moveDown press enter h ero.moveLeft press enter …" at bounding box center [485, 173] width 189 height 96
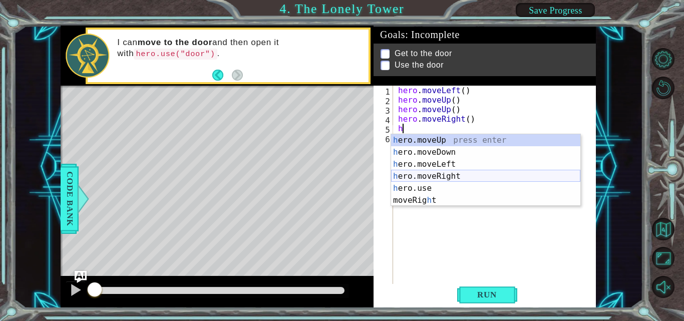
type textarea "hh"
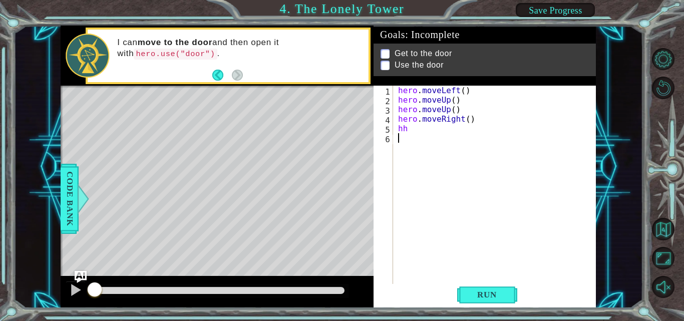
click at [446, 144] on div "hero . moveLeft ( ) hero . moveUp ( ) hero . moveUp ( ) hero . moveRight ( ) hh" at bounding box center [497, 195] width 203 height 219
click at [446, 143] on div "hero . moveLeft ( ) hero . moveUp ( ) hero . moveUp ( ) hero . moveRight ( ) hh" at bounding box center [497, 195] width 203 height 219
click at [443, 139] on div "hero . moveLeft ( ) hero . moveUp ( ) hero . moveUp ( ) hero . moveRight ( ) hh" at bounding box center [497, 195] width 203 height 219
click at [434, 132] on div "hero . moveLeft ( ) hero . moveUp ( ) hero . moveUp ( ) hero . moveRight ( ) hh" at bounding box center [497, 195] width 203 height 219
type textarea "h"
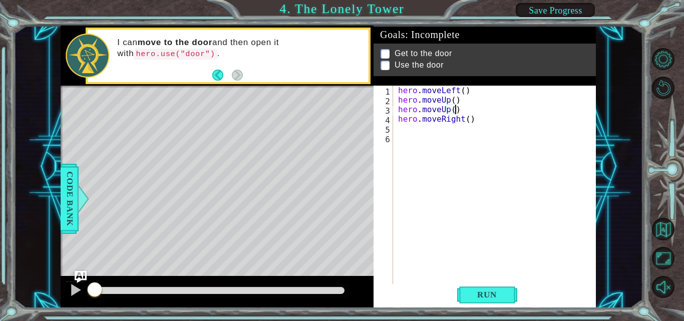
click at [498, 106] on div "hero . moveLeft ( ) hero . moveUp ( ) hero . moveUp ( ) hero . moveRight ( )" at bounding box center [497, 195] width 203 height 219
click at [502, 81] on div "Goals : Incomplete Get to the door Use the door hero.moveUp() 1 2 3 4 5 6 hero …" at bounding box center [485, 167] width 222 height 283
click at [479, 95] on div "hero . moveLeft ( ) hero . moveUp ( ) hero . moveUp ( ) hero . moveRight ( )" at bounding box center [497, 195] width 203 height 219
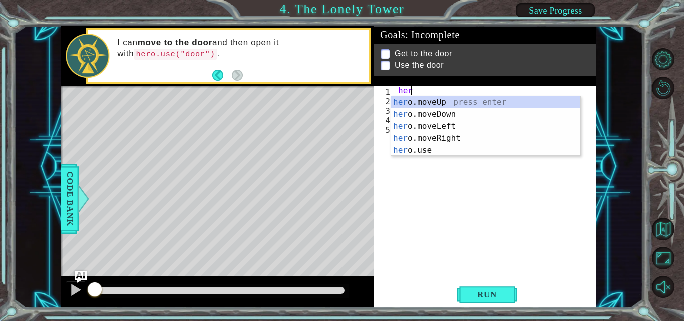
type textarea "h"
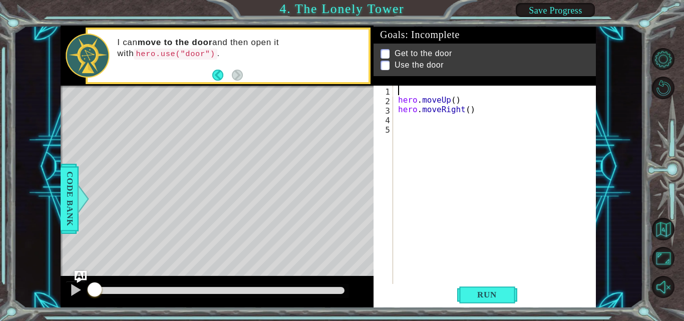
click at [459, 89] on div "hero . moveUp ( ) hero . moveRight ( )" at bounding box center [497, 195] width 203 height 219
click at [464, 102] on div "hero . moveUp ( ) hero . moveRight ( )" at bounding box center [497, 195] width 203 height 219
click at [464, 96] on div "hero . moveUp ( ) hero . moveRight ( )" at bounding box center [497, 195] width 203 height 219
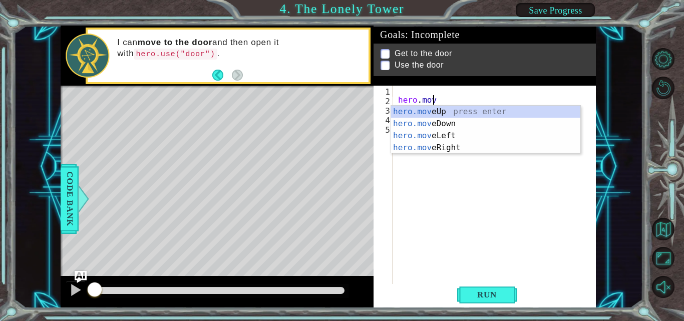
type textarea "h"
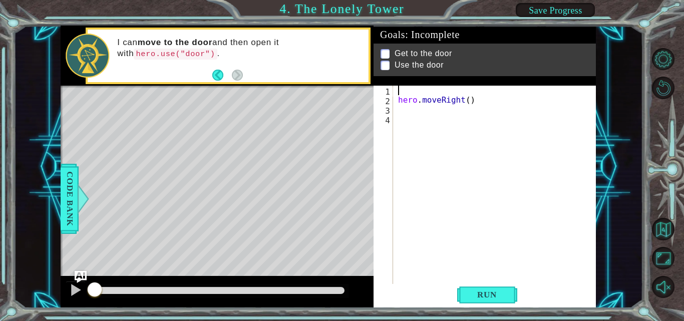
click at [478, 105] on div "hero . moveRight ( )" at bounding box center [497, 195] width 203 height 219
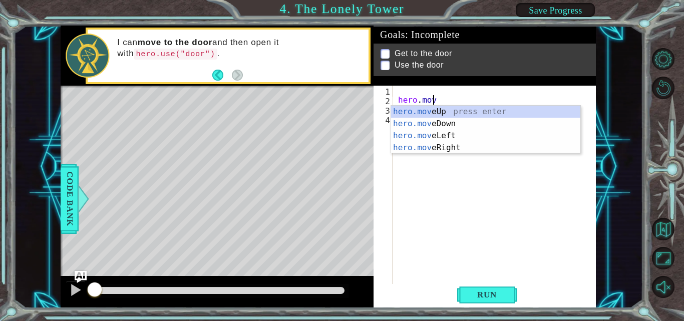
type textarea "h"
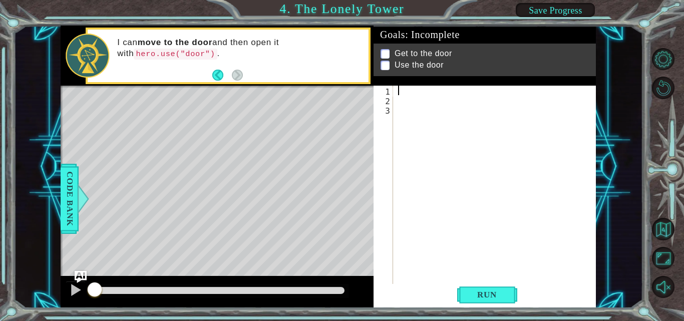
type textarea "h"
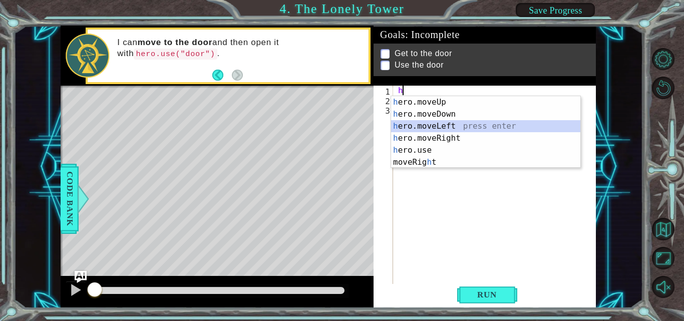
click at [444, 125] on div "h ero.moveUp press enter h ero.moveDown press enter h ero.moveLeft press enter …" at bounding box center [485, 144] width 189 height 96
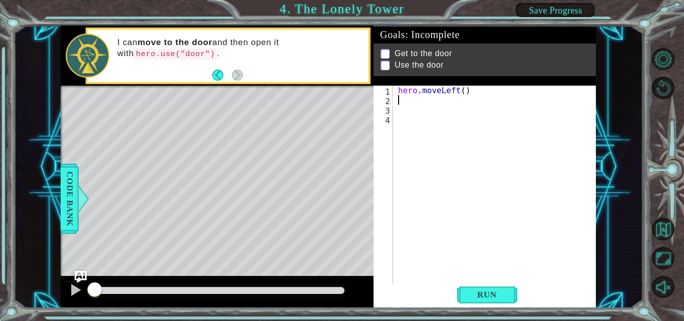
type textarea "h"
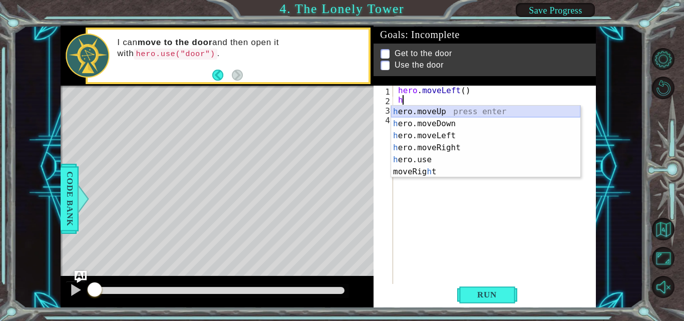
click at [418, 112] on div "h ero.moveUp press enter h ero.moveDown press enter h ero.moveLeft press enter …" at bounding box center [485, 154] width 189 height 96
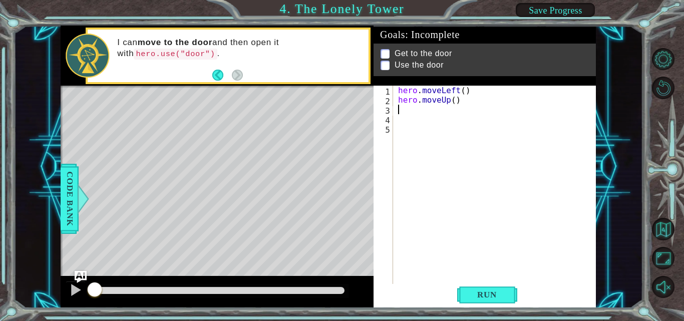
type textarea "h"
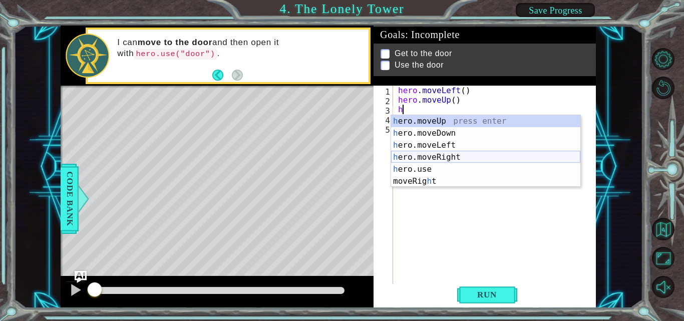
click at [453, 156] on div "h ero.moveUp press enter h ero.moveDown press enter h ero.moveLeft press enter …" at bounding box center [485, 163] width 189 height 96
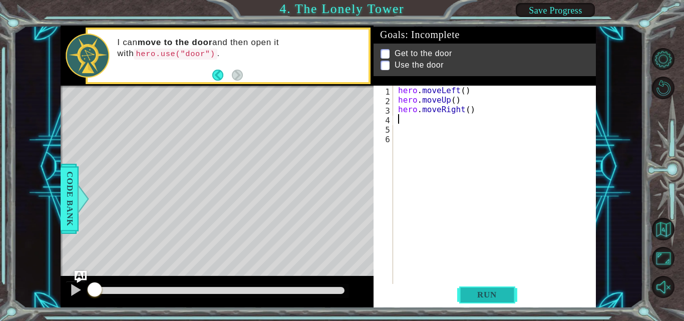
click at [487, 286] on button "Run" at bounding box center [487, 295] width 60 height 22
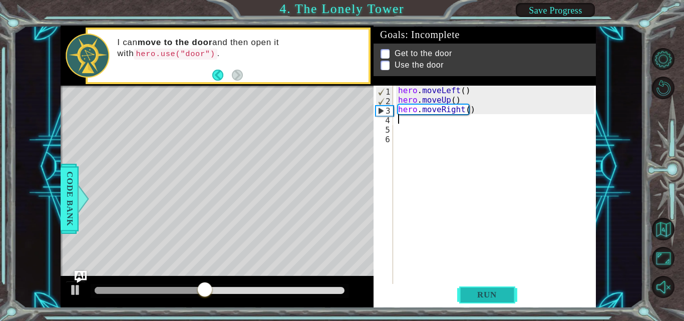
click at [486, 299] on span "Run" at bounding box center [487, 295] width 40 height 10
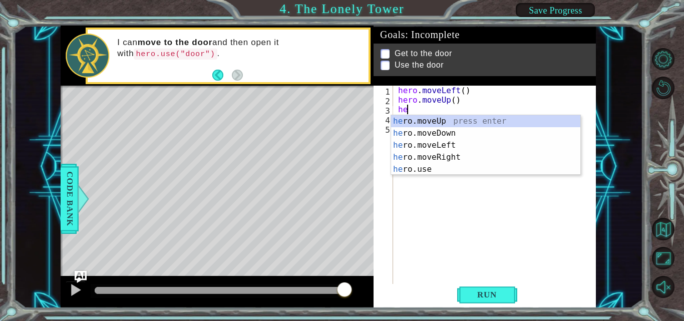
type textarea "h"
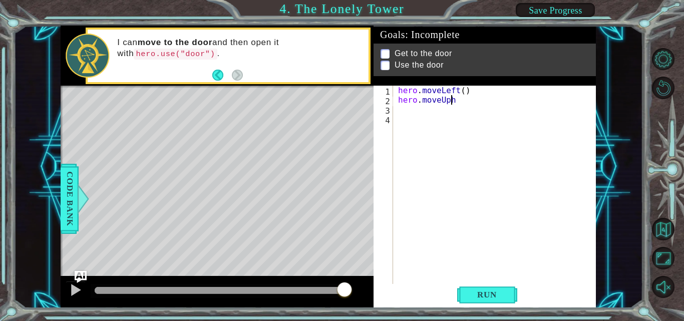
scroll to position [0, 3]
type textarea "hero.moveUp h"
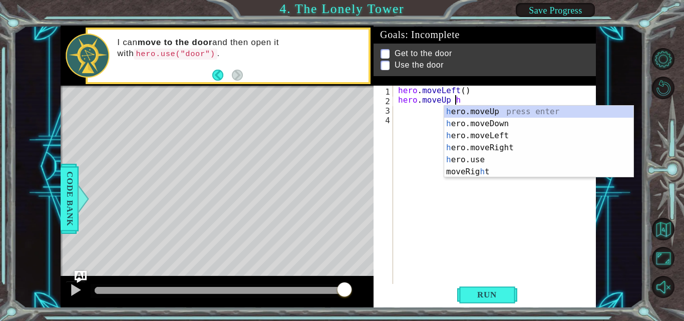
scroll to position [0, 3]
click at [494, 143] on div "h ero.moveUp press enter h ero.moveDown press enter h ero.moveLeft press enter …" at bounding box center [538, 154] width 189 height 96
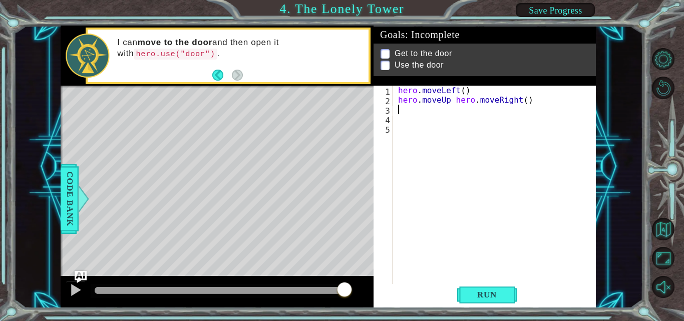
scroll to position [0, 0]
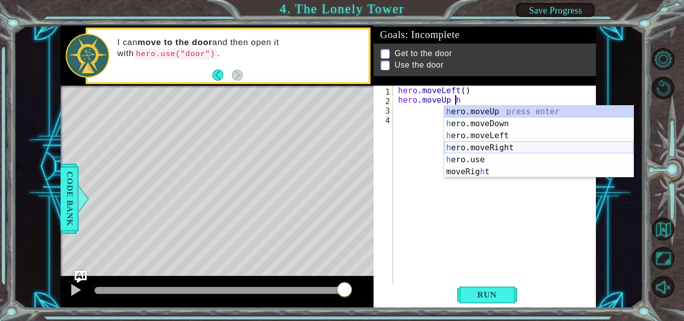
type textarea "hero.moveUp"
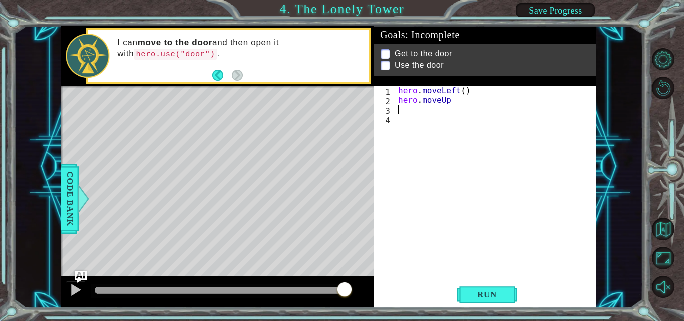
type textarea "h"
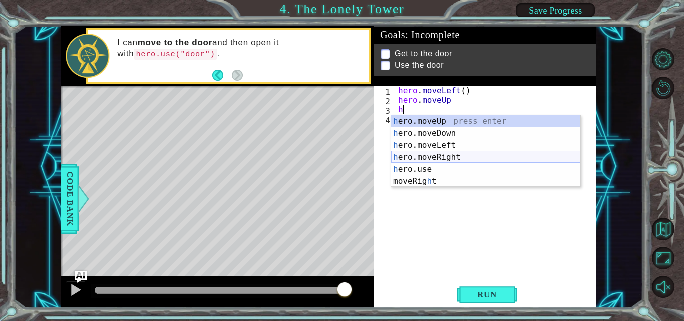
click at [440, 154] on div "h ero.moveUp press enter h ero.moveDown press enter h ero.moveLeft press enter …" at bounding box center [485, 163] width 189 height 96
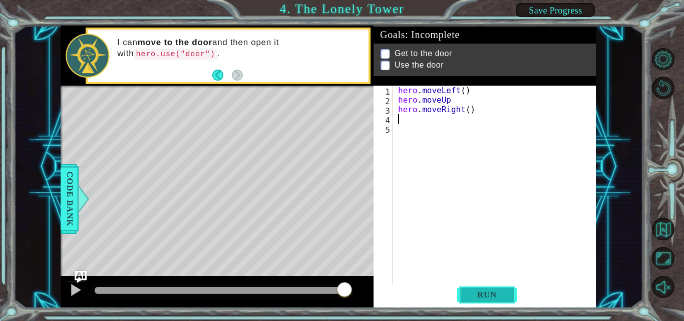
click at [500, 293] on span "Run" at bounding box center [487, 295] width 40 height 10
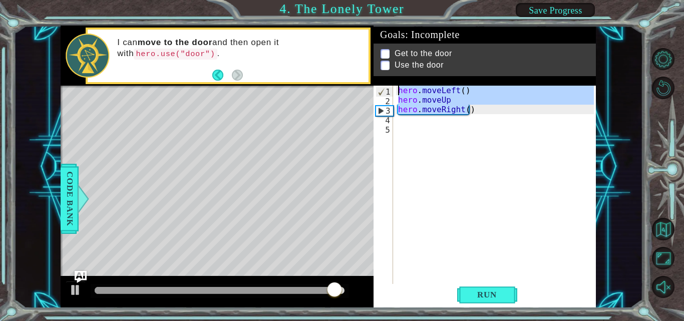
drag, startPoint x: 475, startPoint y: 108, endPoint x: 392, endPoint y: 82, distance: 87.0
click at [392, 82] on div "Goals : Incomplete Get to the door Use the door 1 2 3 4 5 hero . moveLeft ( ) h…" at bounding box center [485, 167] width 222 height 283
type textarea "hero.moveLeft() hero.moveUp"
